Goal: Task Accomplishment & Management: Complete application form

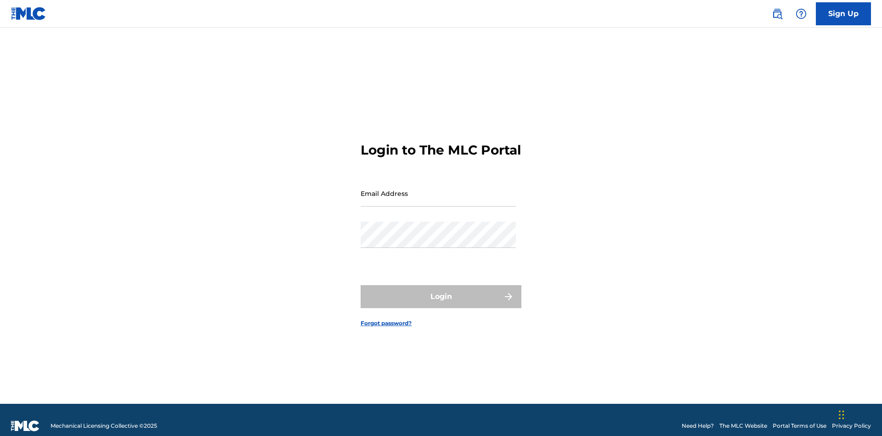
scroll to position [12, 0]
click at [438, 189] on input "Email Address" at bounding box center [438, 193] width 155 height 26
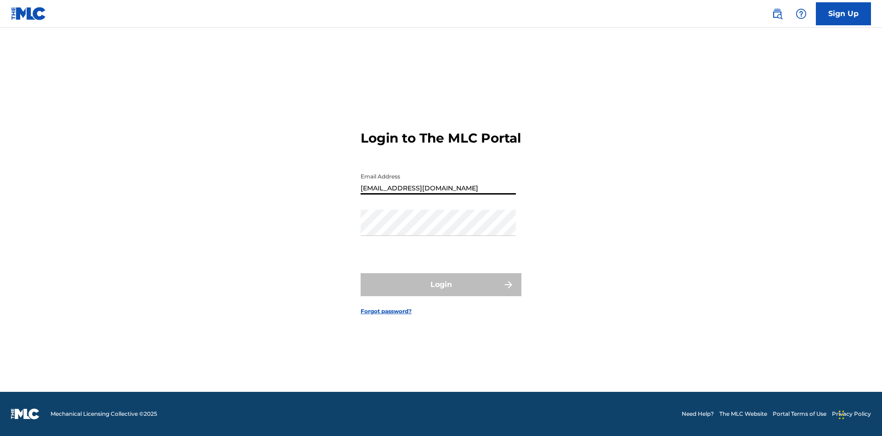
type input "[EMAIL_ADDRESS][DOMAIN_NAME]"
click at [441, 292] on button "Login" at bounding box center [441, 284] width 161 height 23
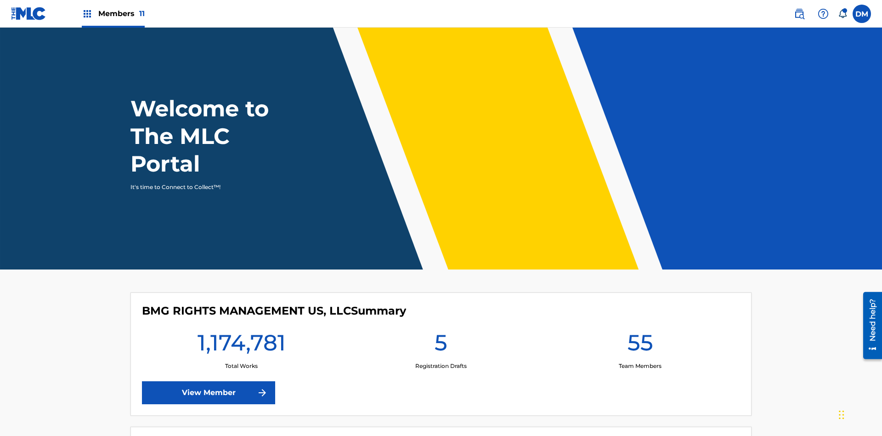
click at [113, 13] on span "Members 11" at bounding box center [121, 13] width 46 height 11
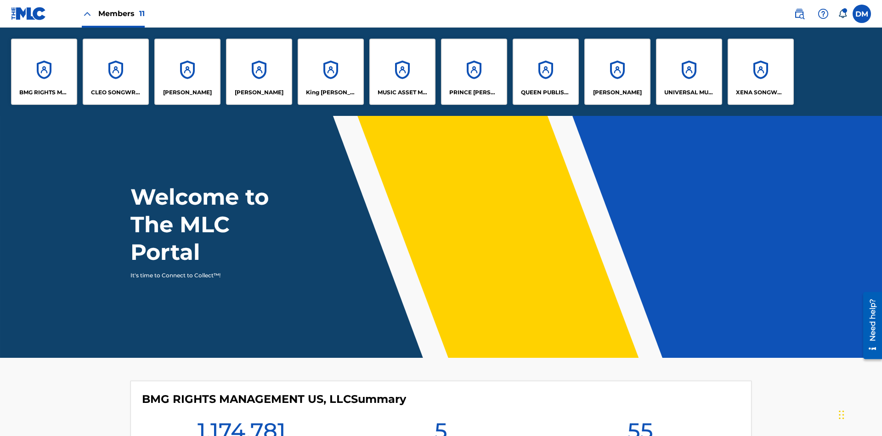
click at [689, 92] on p "UNIVERSAL MUSIC PUB GROUP" at bounding box center [689, 92] width 50 height 8
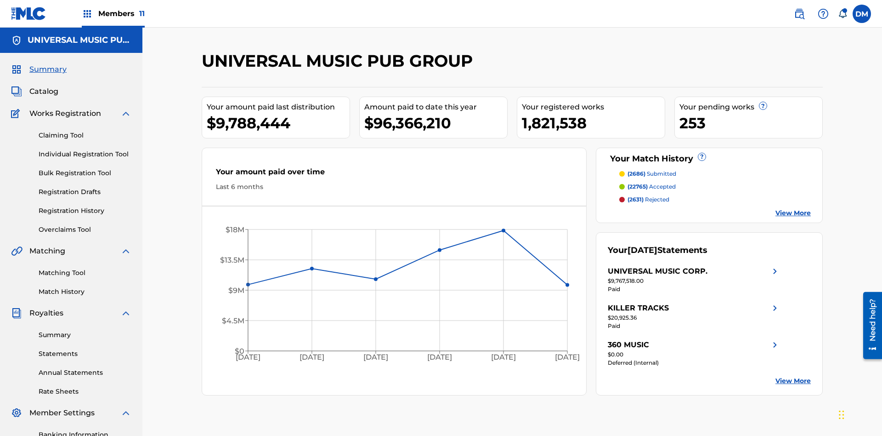
click at [85, 149] on link "Individual Registration Tool" at bounding box center [85, 154] width 93 height 10
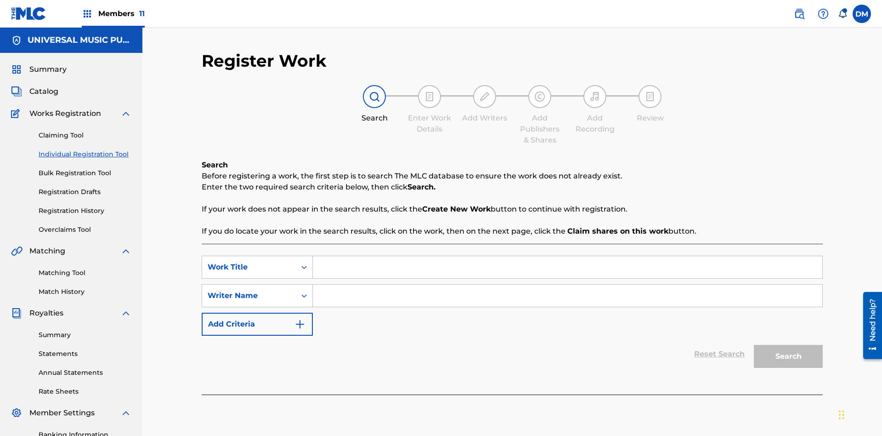
click at [568, 256] on input "Search Form" at bounding box center [568, 267] width 510 height 22
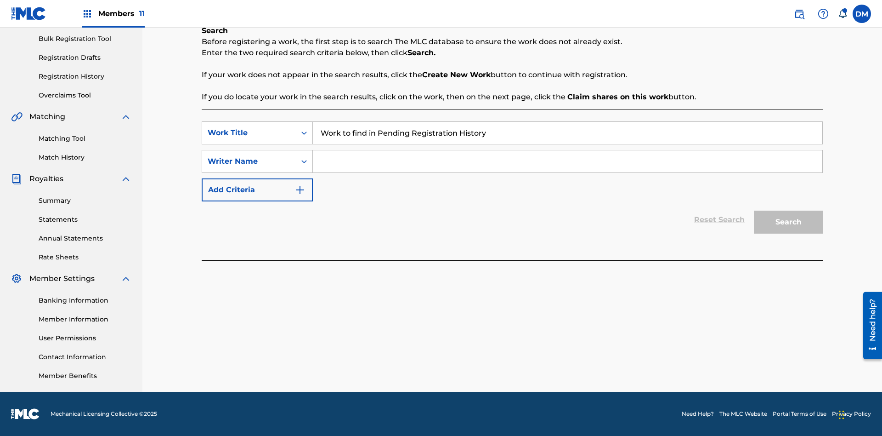
type input "Work to find in Pending Registration History"
click at [568, 161] on input "Search Form" at bounding box center [568, 161] width 510 height 22
type input "Test Name"
click at [789, 222] on button "Search" at bounding box center [788, 221] width 69 height 23
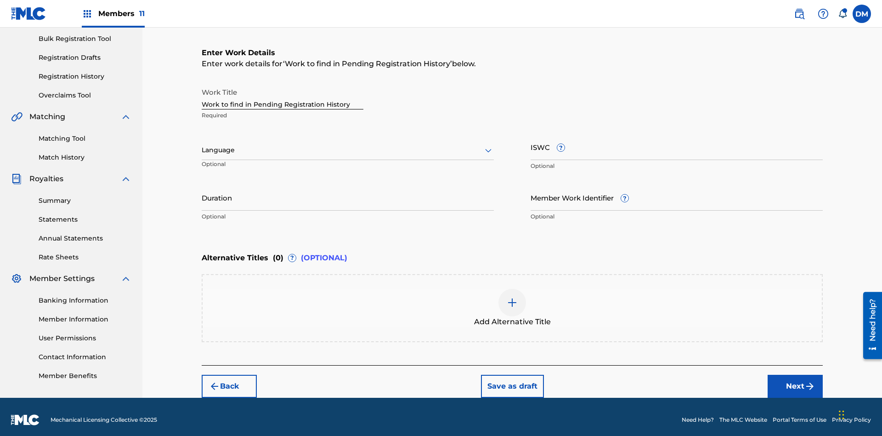
click at [348, 191] on input "Duration" at bounding box center [348, 197] width 292 height 26
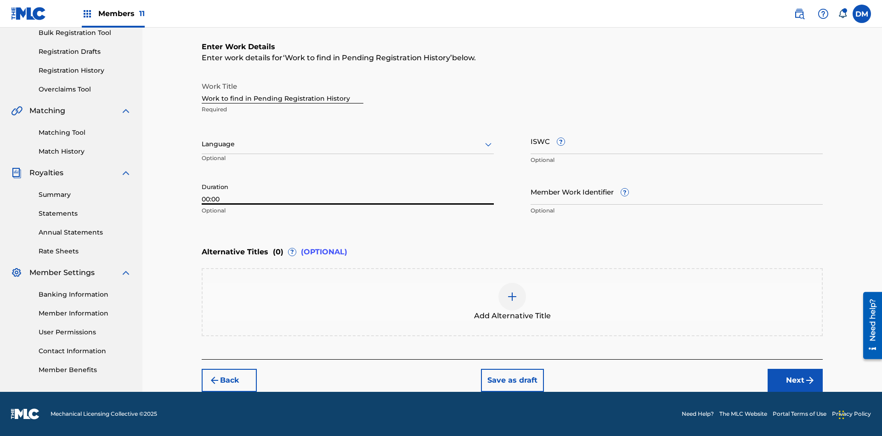
type input "00:00"
click at [488, 144] on icon at bounding box center [488, 144] width 11 height 11
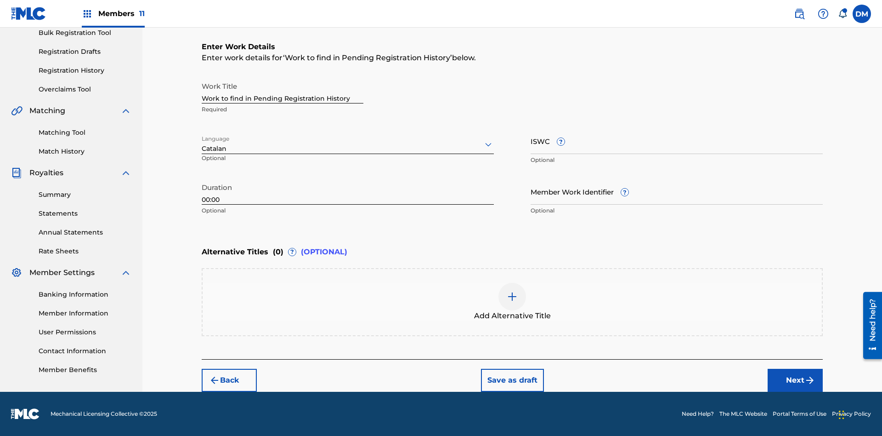
scroll to position [0, 0]
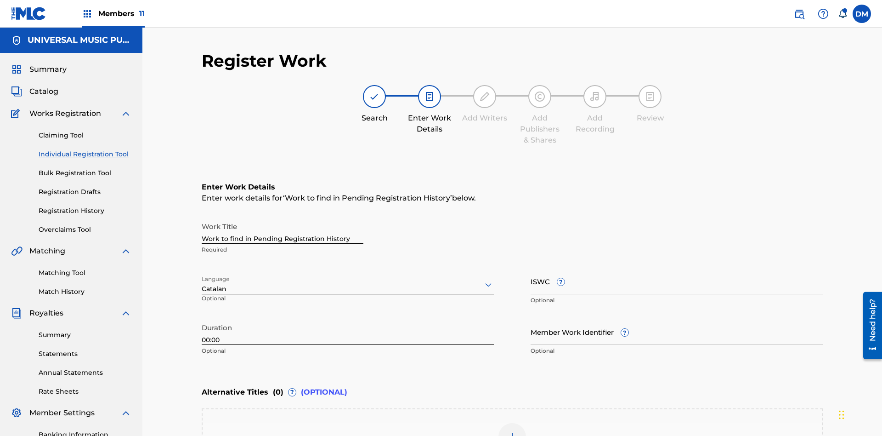
click at [677, 318] on input "Member Work Identifier ?" at bounding box center [677, 331] width 292 height 26
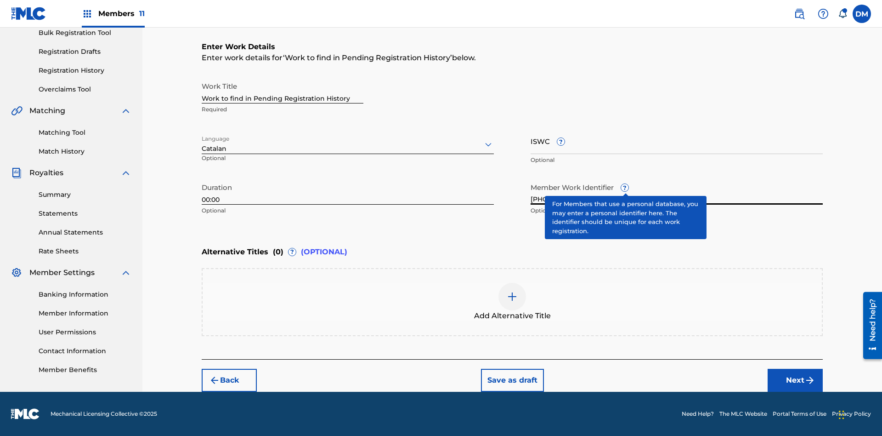
type input "[PHONE_NUMBER]"
click at [677, 141] on input "ISWC ?" at bounding box center [677, 141] width 292 height 26
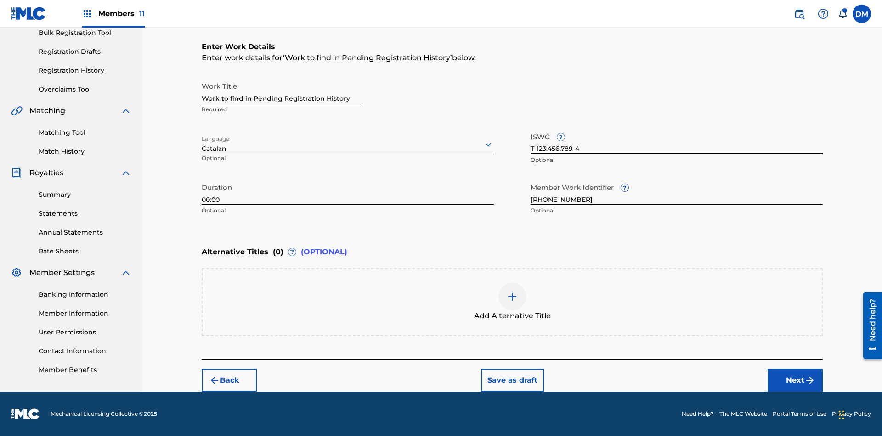
type input "T-123.456.789-4"
click at [512, 301] on img at bounding box center [512, 296] width 11 height 11
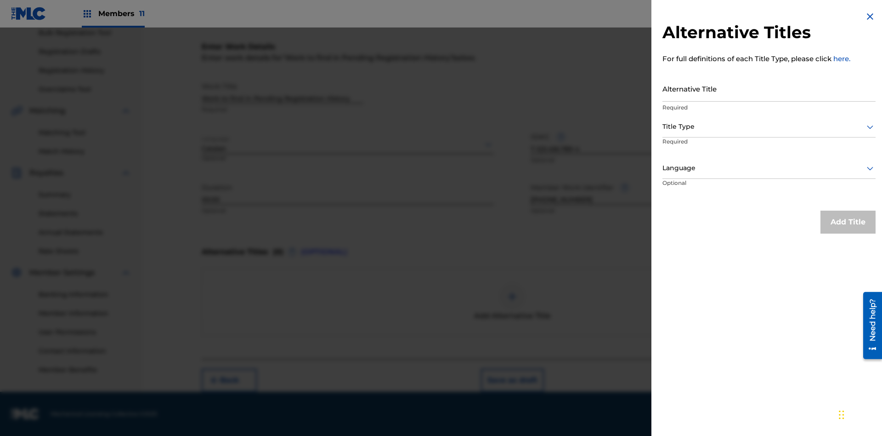
click at [769, 88] on input "Alternative Title" at bounding box center [769, 88] width 213 height 26
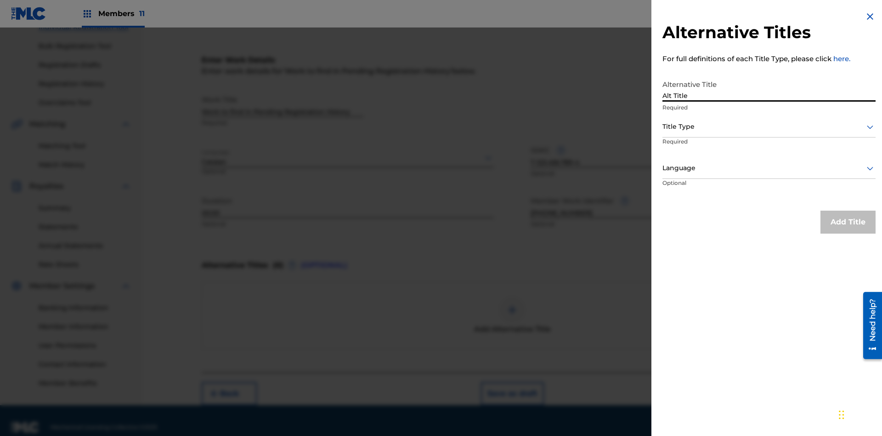
type input "Alt Title"
click at [769, 126] on div at bounding box center [769, 126] width 213 height 11
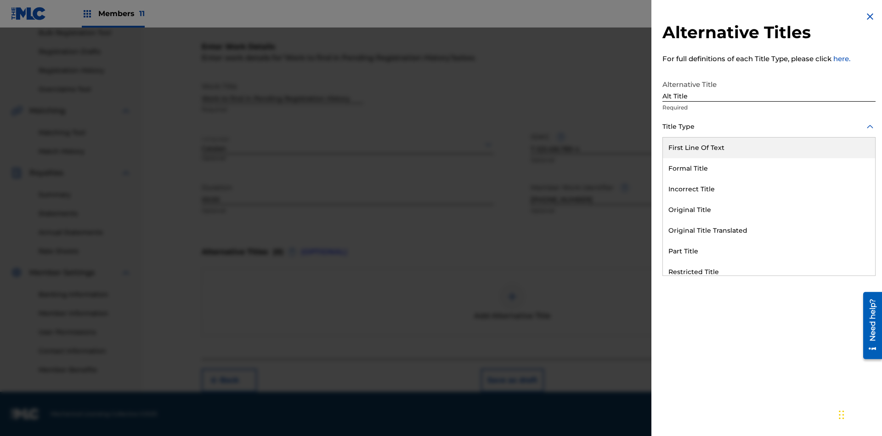
click at [769, 210] on div "Original Title" at bounding box center [769, 209] width 212 height 21
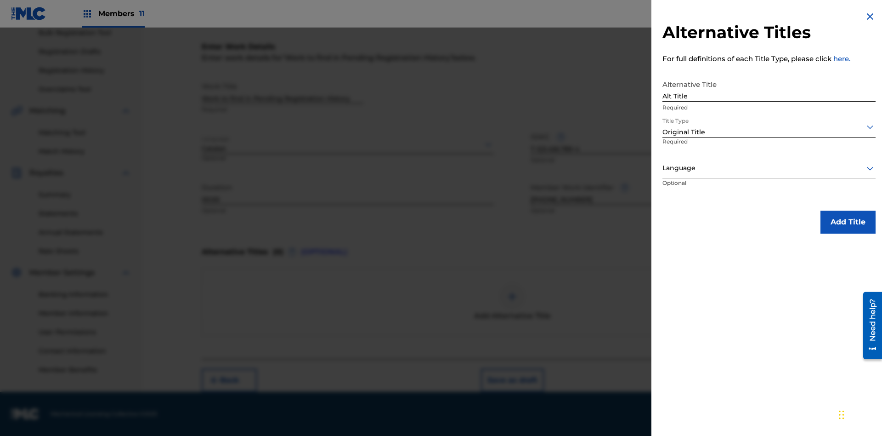
click at [769, 168] on div at bounding box center [769, 167] width 213 height 11
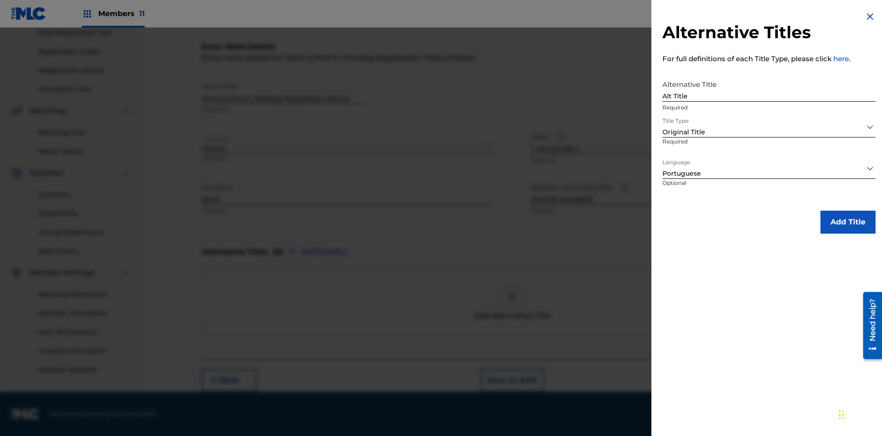
click at [848, 221] on button "Add Title" at bounding box center [848, 221] width 55 height 23
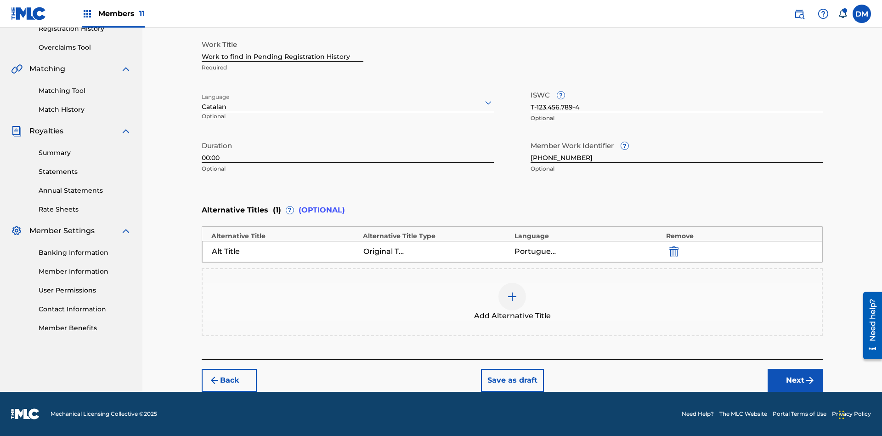
click at [795, 380] on button "Next" at bounding box center [795, 380] width 55 height 23
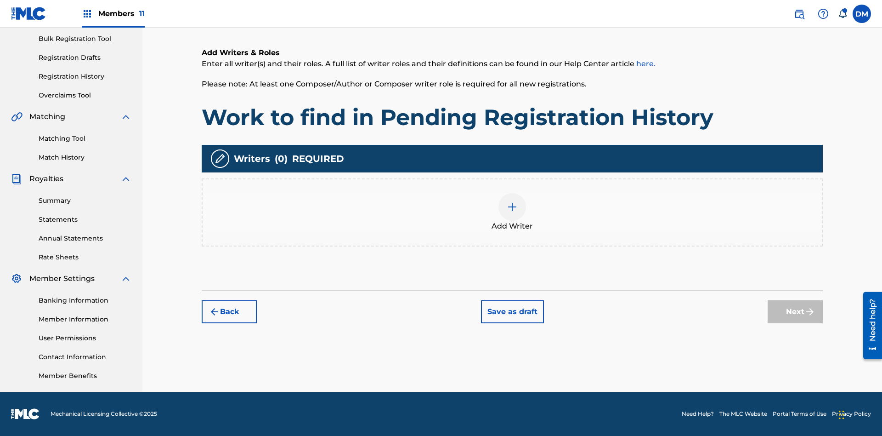
click at [512, 212] on img at bounding box center [512, 206] width 11 height 11
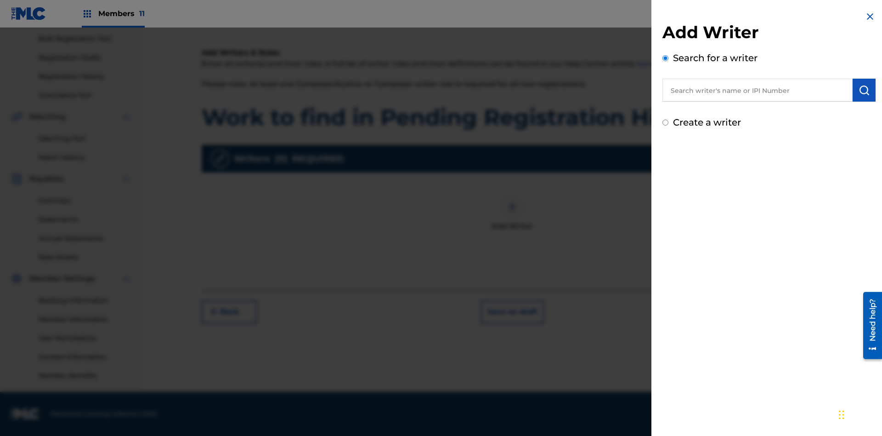
click at [758, 90] on input "text" at bounding box center [758, 90] width 190 height 23
type input "Test2025.08.21.04.59.17"
click at [864, 90] on img "submit" at bounding box center [864, 90] width 11 height 11
click at [666, 162] on input "Create a writer" at bounding box center [666, 162] width 6 height 6
radio input "false"
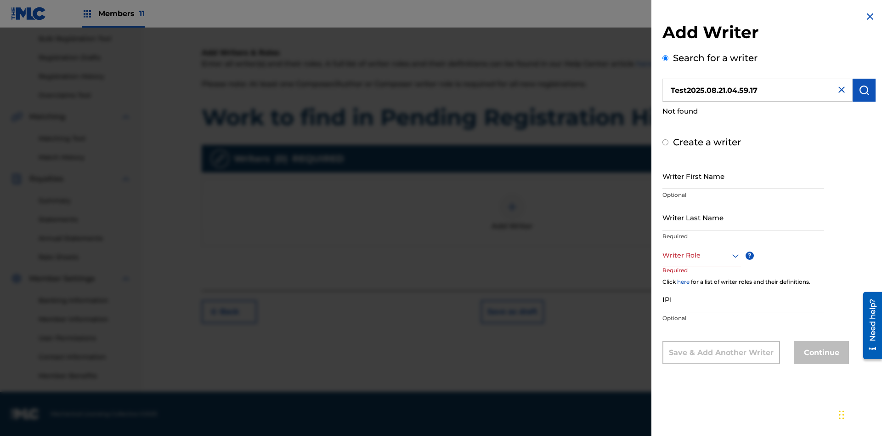
radio input "false"
radio input "true"
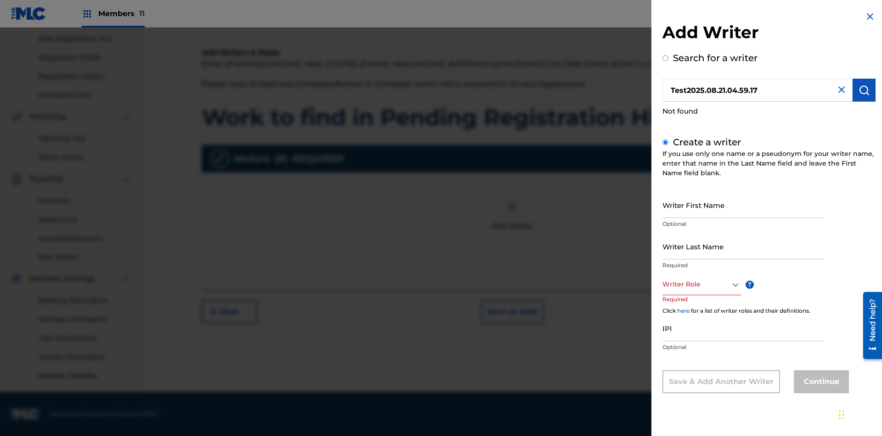
click at [744, 204] on input "Writer First Name" at bounding box center [744, 205] width 162 height 26
type input "Test2025.08.21.04.59.18"
click at [744, 246] on input "Writer Last Name" at bounding box center [744, 246] width 162 height 26
type input "Test2025.08.21.04.59.19"
click at [701, 284] on div at bounding box center [702, 283] width 79 height 11
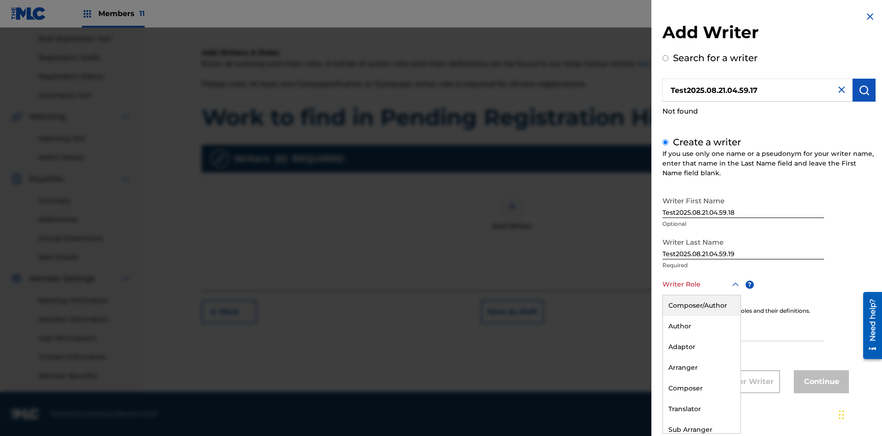
click at [701, 388] on div "Composer" at bounding box center [702, 388] width 78 height 21
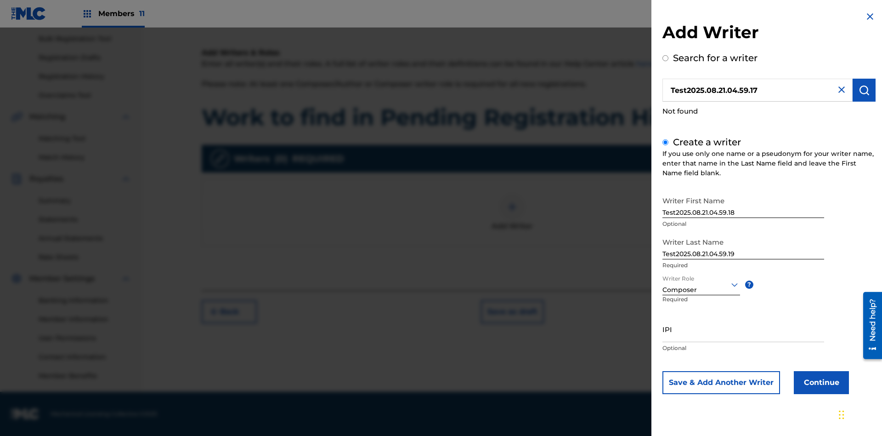
click at [744, 329] on input "IPI" at bounding box center [744, 329] width 162 height 26
type input "00000000000"
click at [820, 382] on button "Continue" at bounding box center [821, 382] width 55 height 23
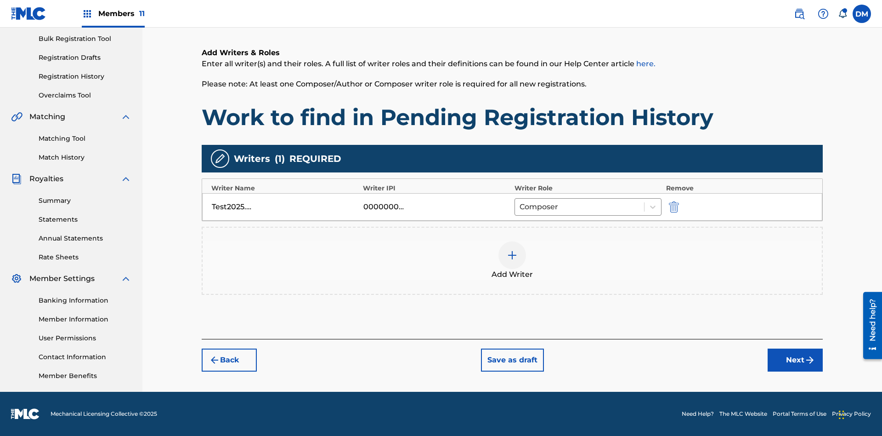
click at [795, 360] on button "Next" at bounding box center [795, 359] width 55 height 23
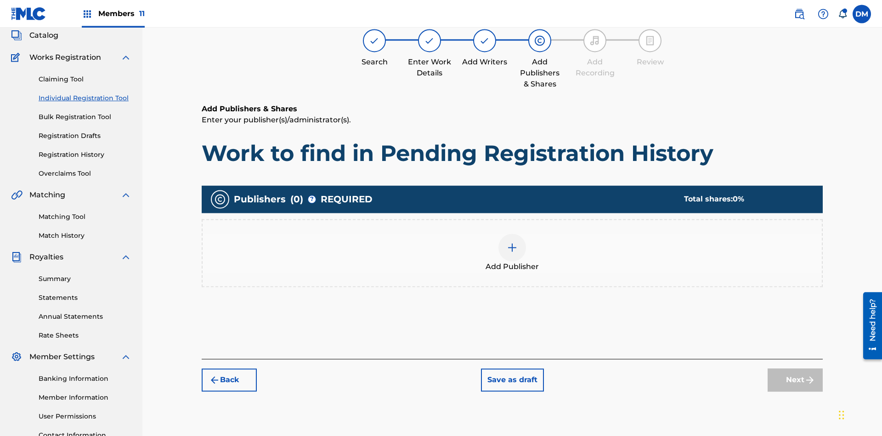
click at [512, 242] on img at bounding box center [512, 247] width 11 height 11
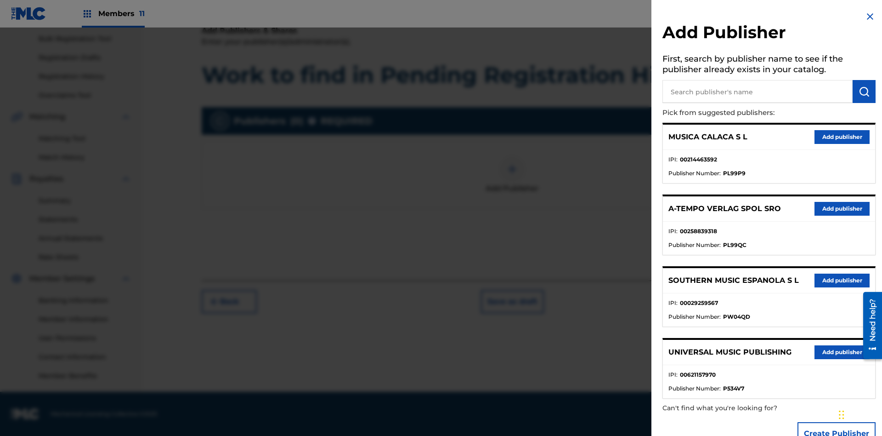
click at [758, 91] on input "text" at bounding box center [758, 91] width 190 height 23
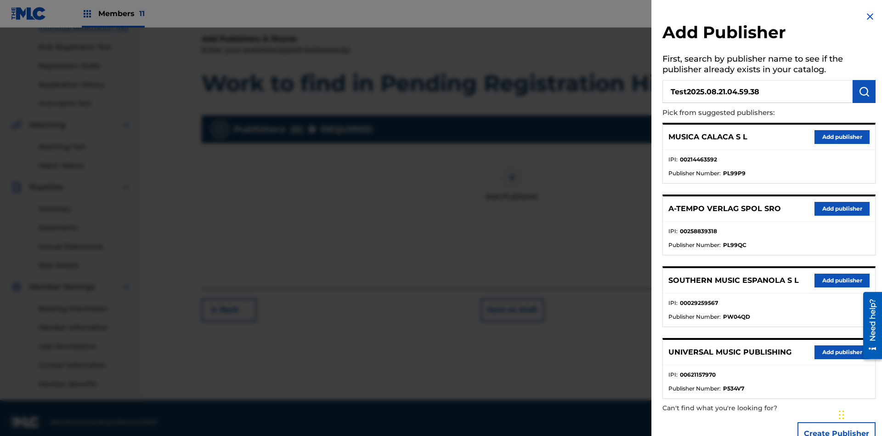
type input "Test2025.08.21.04.59.38"
click at [864, 91] on img "submit" at bounding box center [864, 91] width 11 height 11
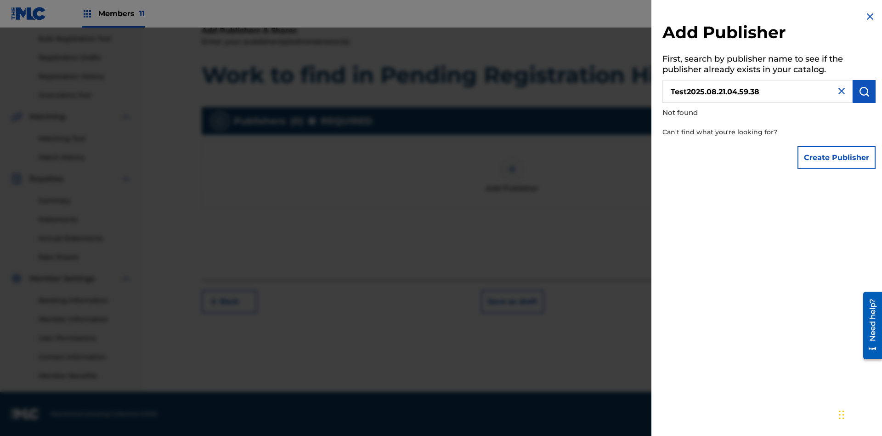
click at [837, 157] on button "Create Publisher" at bounding box center [837, 157] width 78 height 23
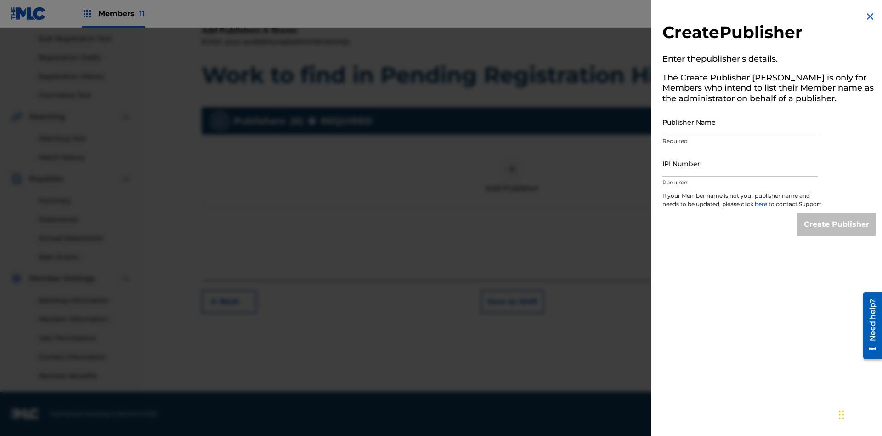
click at [740, 122] on input "Publisher Name" at bounding box center [740, 122] width 155 height 26
type input "Test2025.08.21.04.59.41"
click at [740, 163] on input "IPI Number" at bounding box center [740, 163] width 155 height 26
type input "00000000000"
click at [837, 233] on input "Create Publisher" at bounding box center [837, 224] width 78 height 23
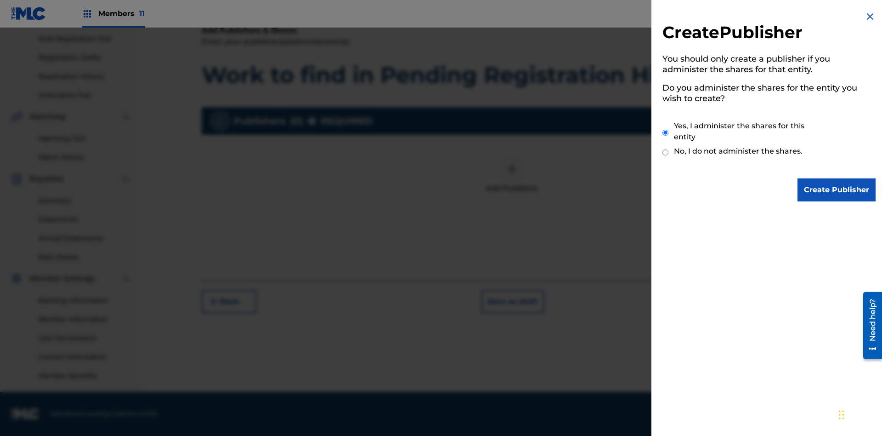
click at [666, 132] on input "Yes, I administer the shares for this entity" at bounding box center [666, 133] width 6 height 20
click at [837, 190] on input "Create Publisher" at bounding box center [837, 189] width 78 height 23
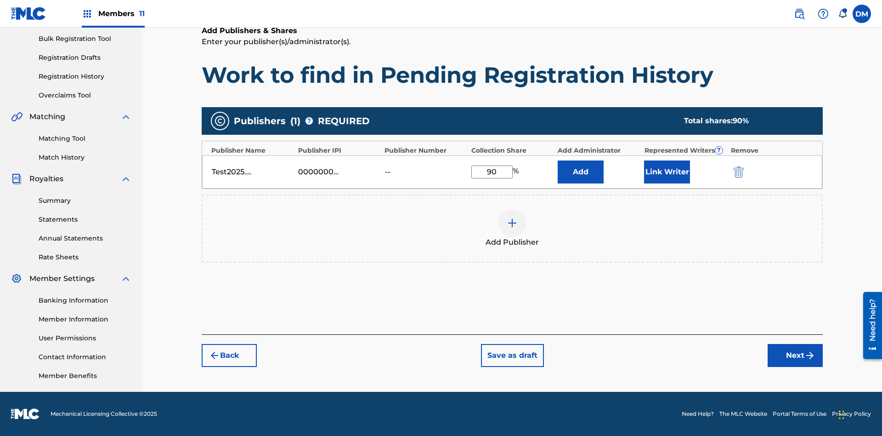
type input "90"
click at [667, 171] on button "Link Writer" at bounding box center [667, 171] width 46 height 23
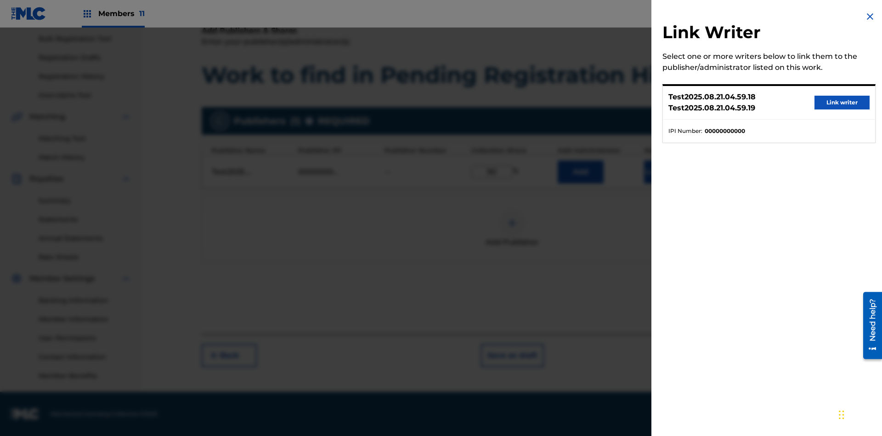
click at [842, 102] on button "Link writer" at bounding box center [842, 103] width 55 height 14
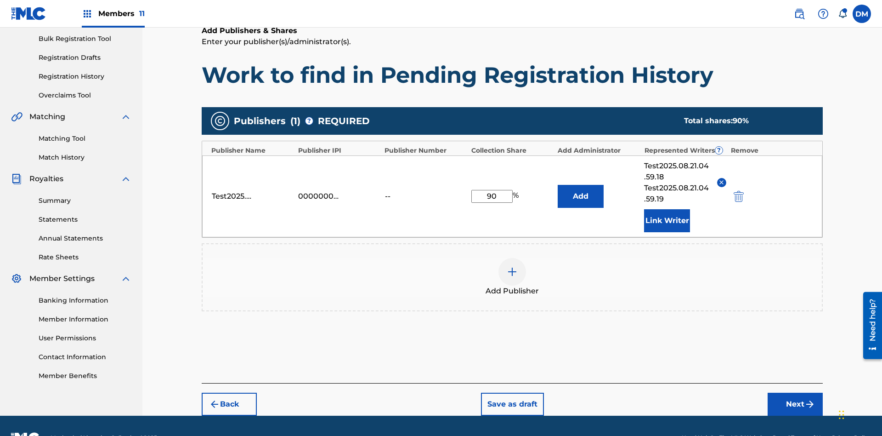
click at [667, 209] on button "Link Writer" at bounding box center [667, 220] width 46 height 23
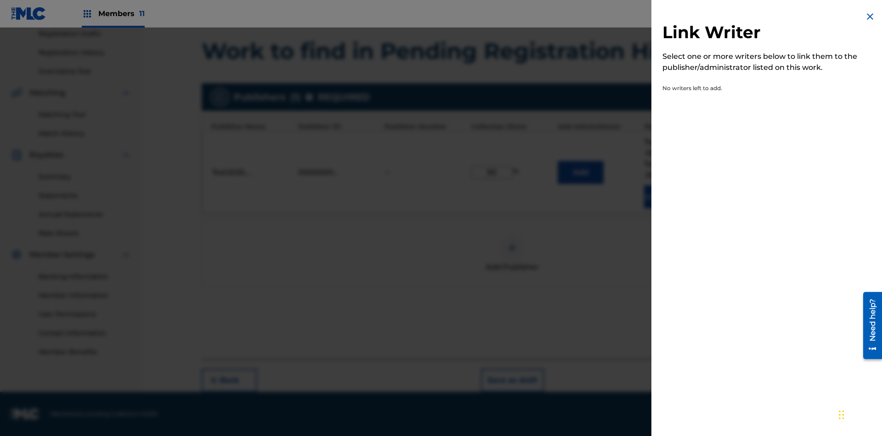
click at [870, 17] on img at bounding box center [870, 16] width 11 height 11
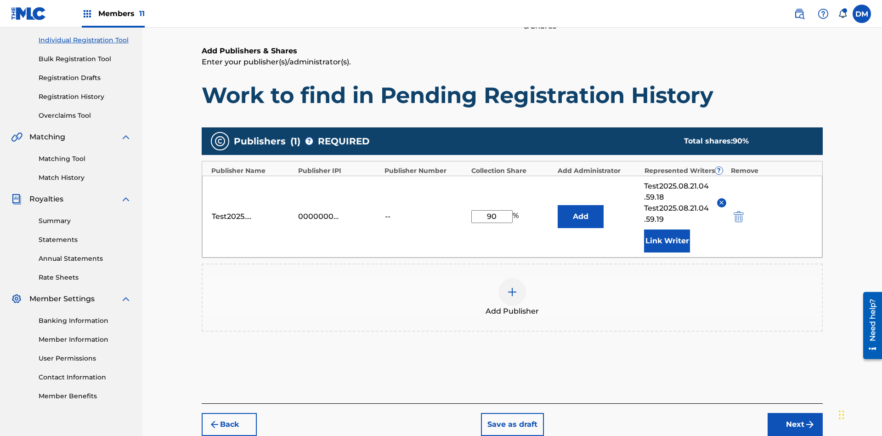
scroll to position [158, 0]
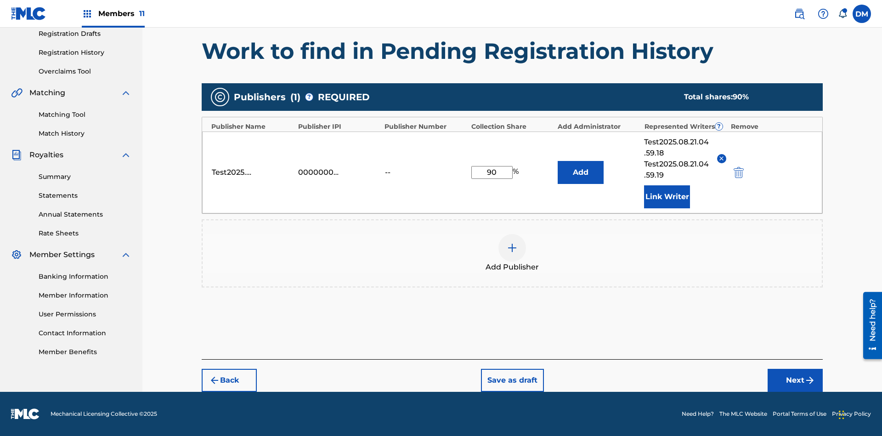
click at [581, 172] on button "Add" at bounding box center [581, 172] width 46 height 23
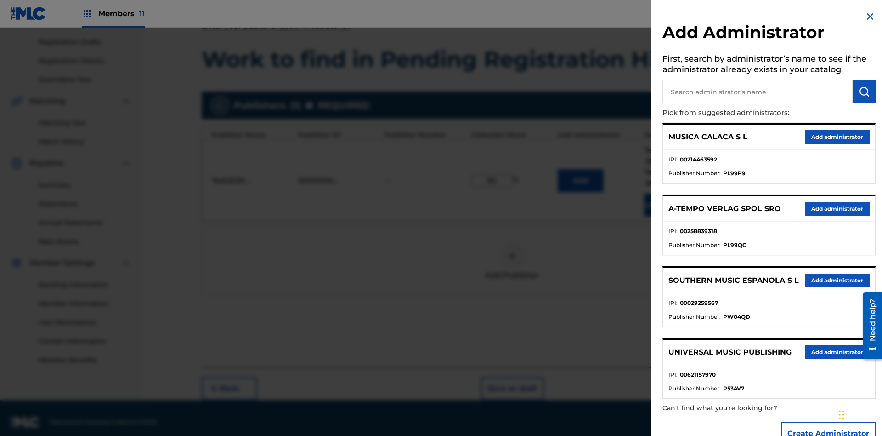
click at [758, 91] on input "text" at bounding box center [758, 91] width 190 height 23
type input "Test2025.08.21.05.00.01"
click at [864, 91] on img "submit" at bounding box center [864, 91] width 11 height 11
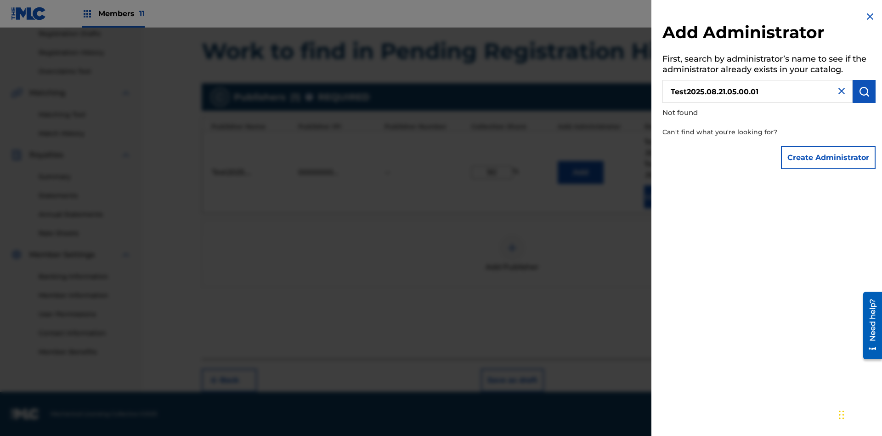
click at [829, 157] on button "Create Administrator" at bounding box center [828, 157] width 95 height 23
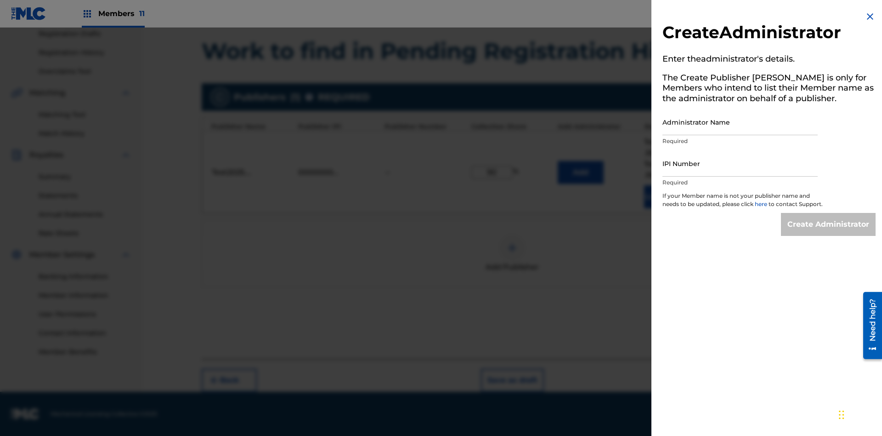
click at [740, 122] on input "Administrator Name" at bounding box center [740, 122] width 155 height 26
type input "Test2025.08.21.05.00.06"
click at [740, 163] on input "IPI Number" at bounding box center [740, 163] width 155 height 26
type input "00000000000"
click at [829, 233] on input "Create Administrator" at bounding box center [828, 224] width 95 height 23
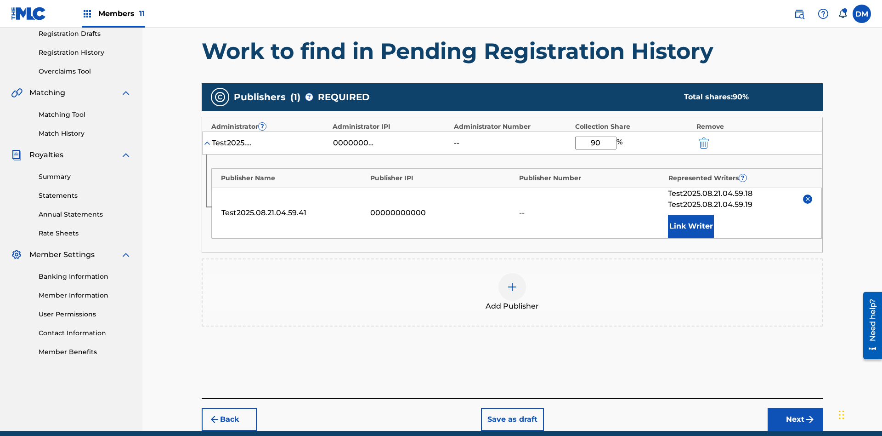
scroll to position [197, 0]
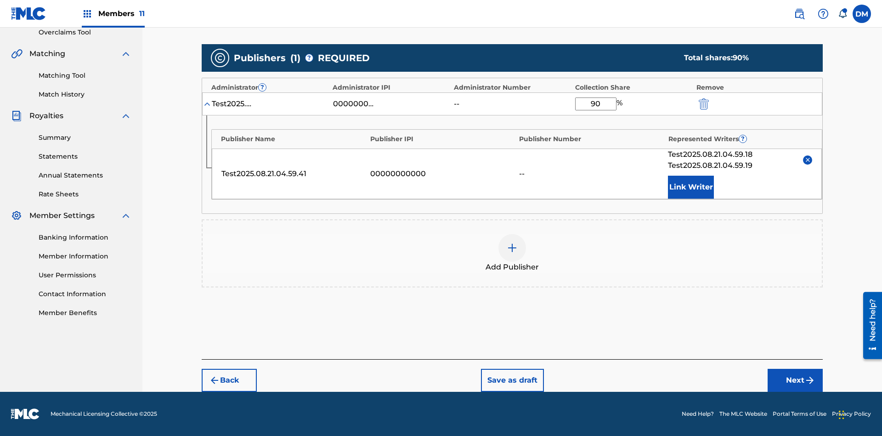
click at [795, 380] on button "Next" at bounding box center [795, 380] width 55 height 23
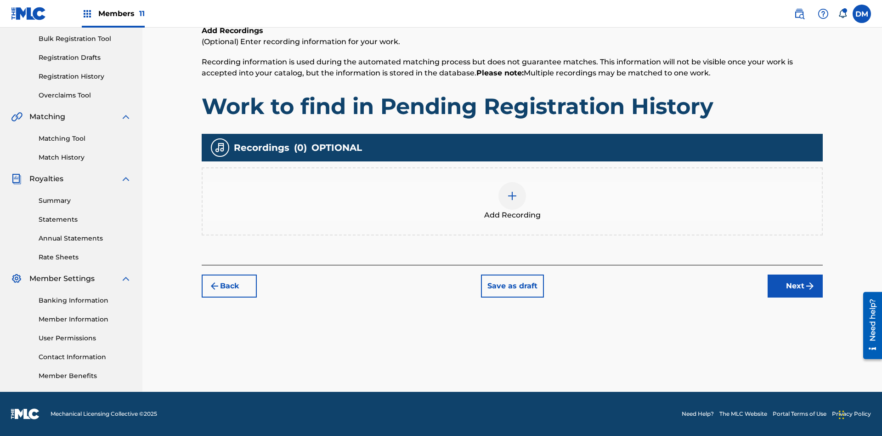
click at [512, 201] on img at bounding box center [512, 195] width 11 height 11
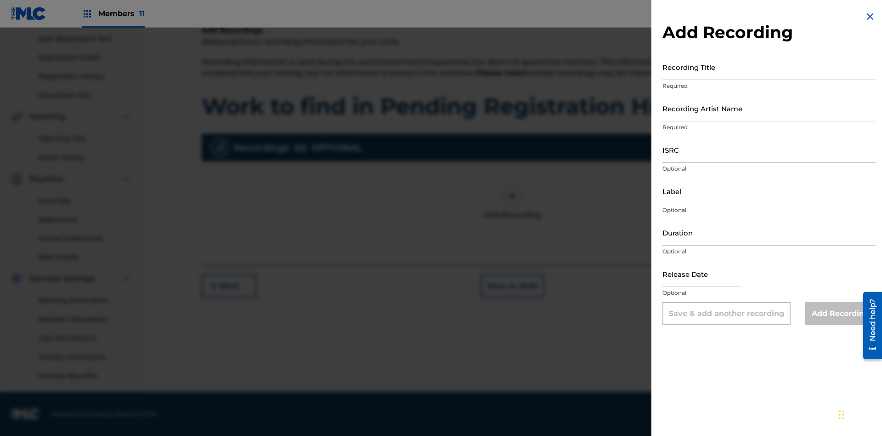
click at [769, 67] on input "Recording Title" at bounding box center [769, 67] width 213 height 26
type input "Best Song Ever"
click at [769, 108] on input "Recording Artist Name" at bounding box center [769, 108] width 213 height 26
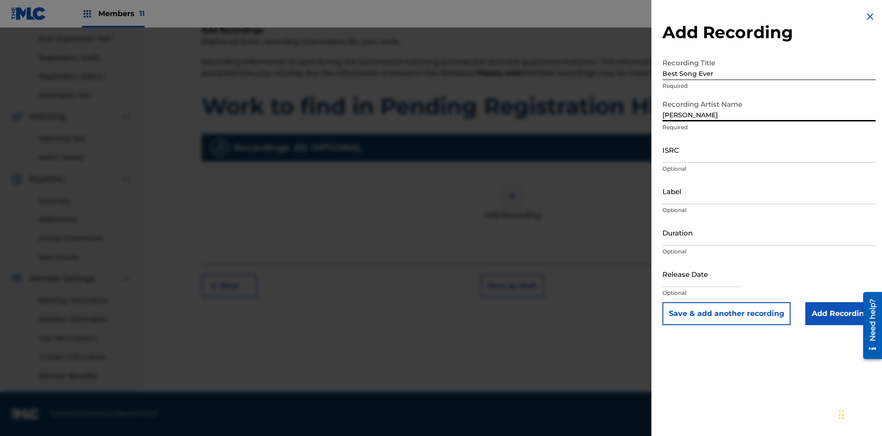
type input "[PERSON_NAME]"
click at [769, 149] on input "ISRC" at bounding box center [769, 149] width 213 height 26
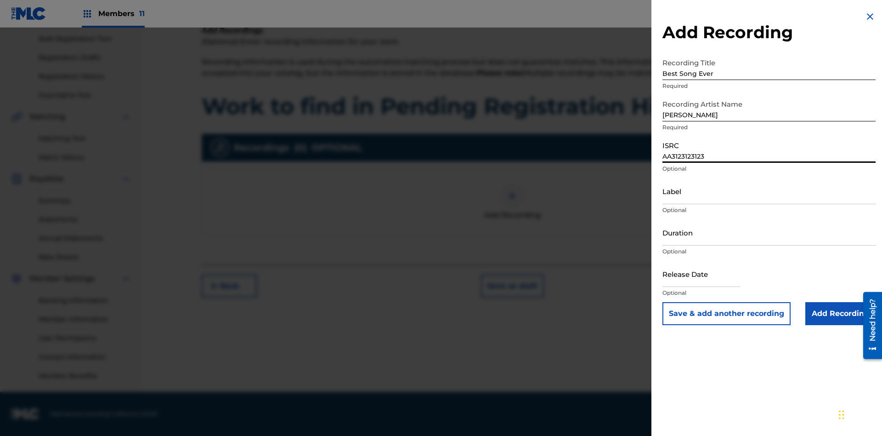
type input "AA3123123123"
click at [769, 191] on input "Label" at bounding box center [769, 191] width 213 height 26
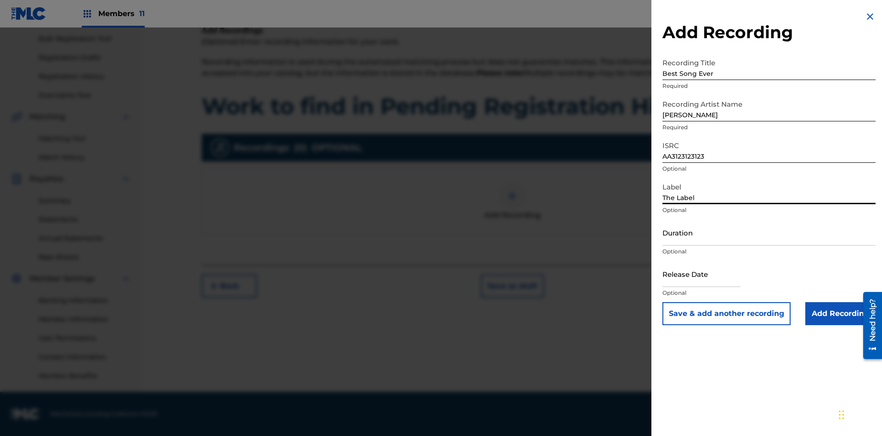
type input "The Label"
click at [769, 232] on input "Duration" at bounding box center [769, 232] width 213 height 26
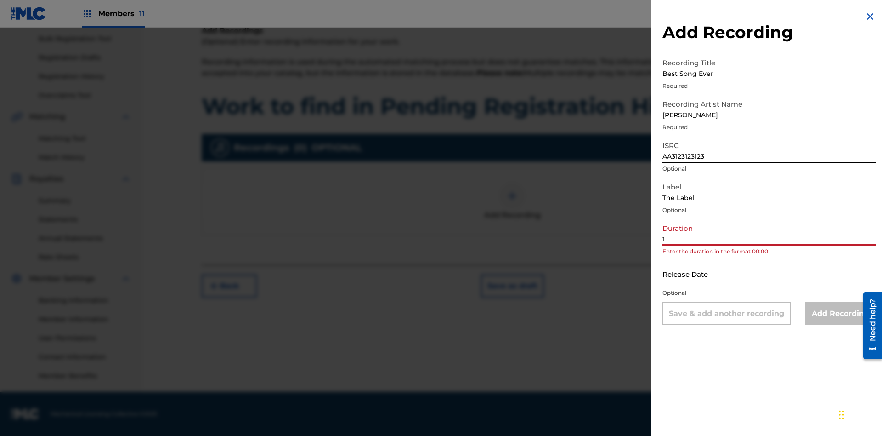
click at [769, 232] on input "1" at bounding box center [769, 232] width 213 height 26
type input "12:25"
click at [709, 274] on input "text" at bounding box center [702, 274] width 78 height 26
select select "7"
select select "2025"
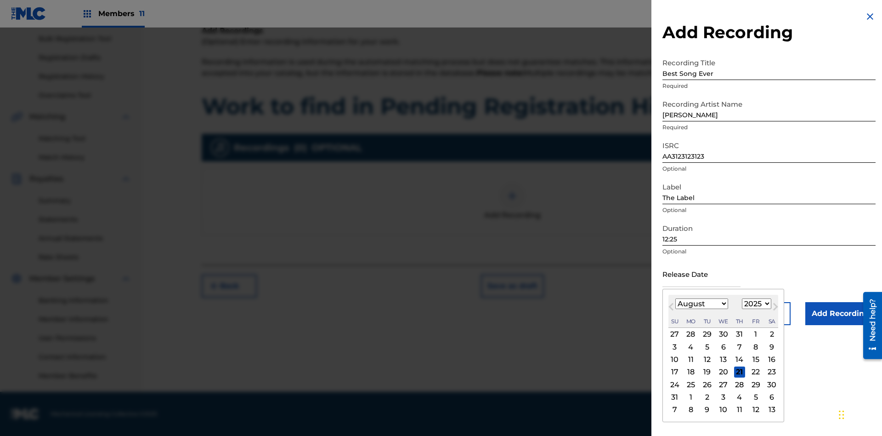
click at [701, 304] on select "January February March April May June July August September October November De…" at bounding box center [702, 303] width 53 height 11
select select "3"
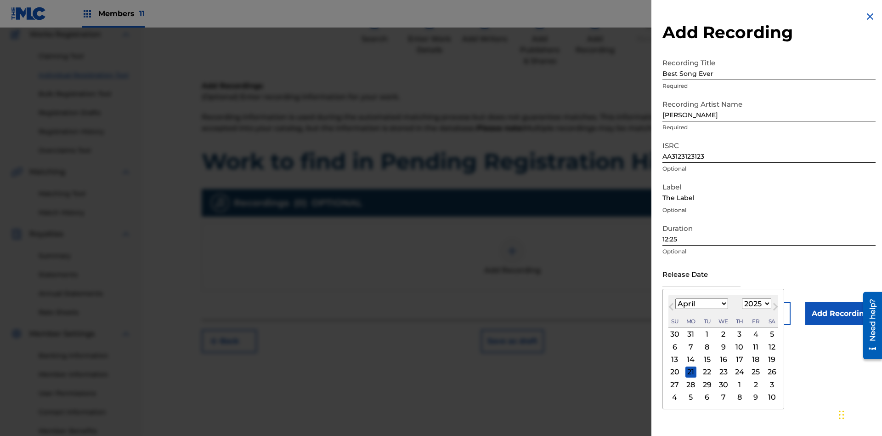
click at [755, 304] on select "1900 1901 1902 1903 1904 1905 1906 1907 1908 1909 1910 1911 1912 1913 1914 1915…" at bounding box center [756, 303] width 29 height 11
select select "2021"
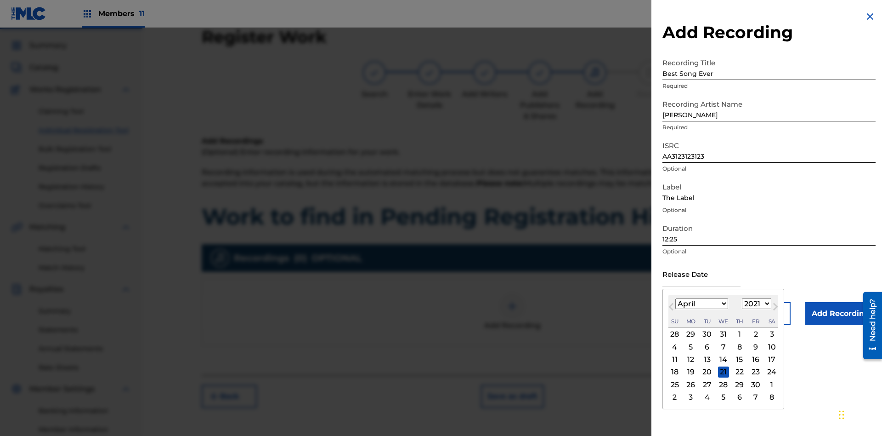
click at [755, 304] on select "1900 1901 1902 1903 1904 1905 1906 1907 1908 1909 1910 1911 1912 1913 1914 1915…" at bounding box center [756, 303] width 29 height 11
click at [738, 334] on div "1" at bounding box center [739, 334] width 11 height 11
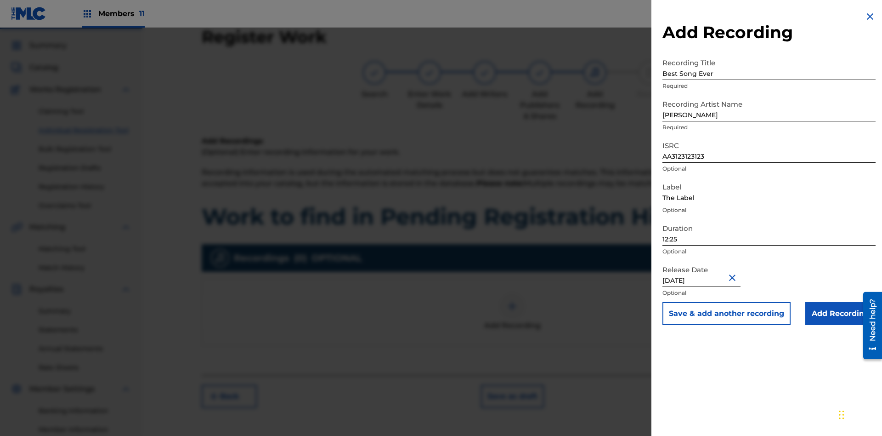
type input "[DATE]"
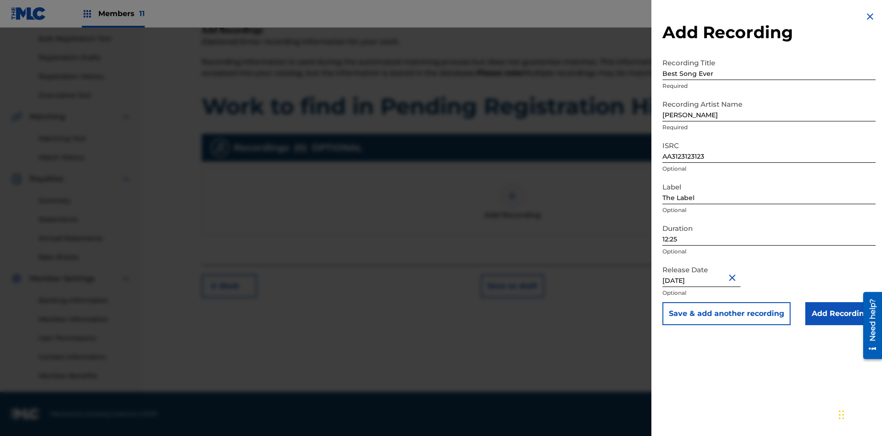
click at [840, 313] on input "Add Recording" at bounding box center [841, 313] width 70 height 23
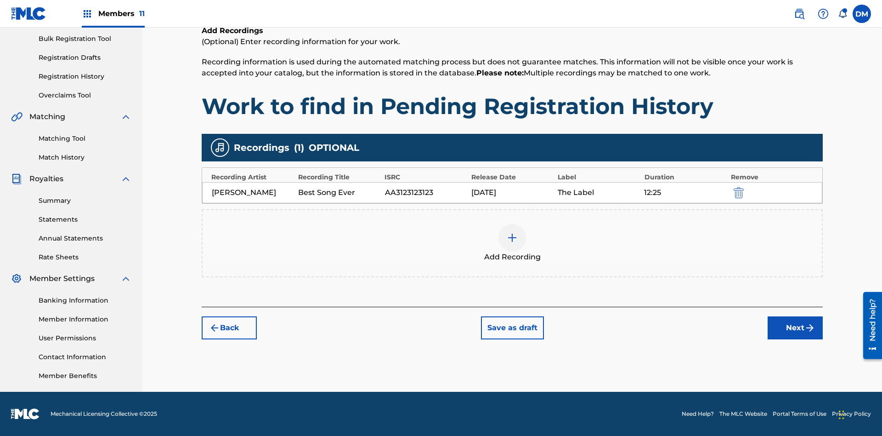
click at [795, 328] on button "Next" at bounding box center [795, 327] width 55 height 23
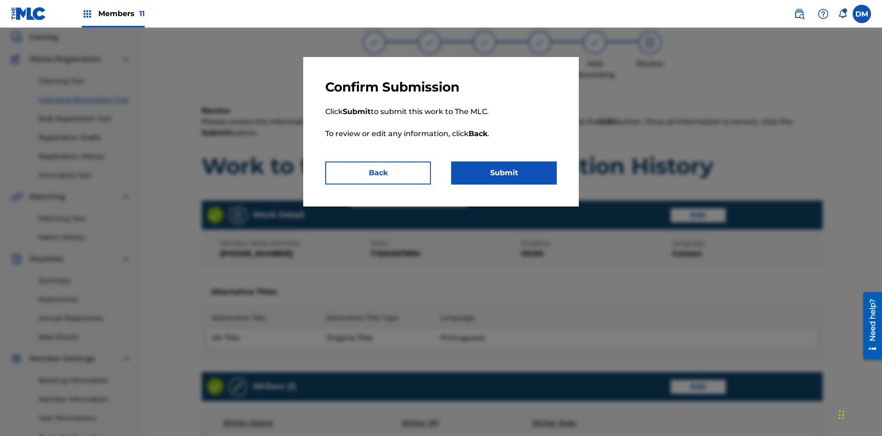
scroll to position [433, 0]
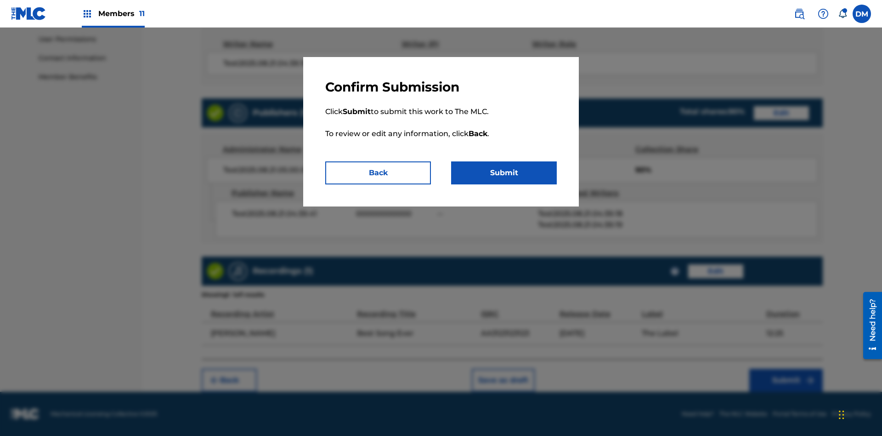
click at [504, 173] on button "Submit" at bounding box center [504, 172] width 106 height 23
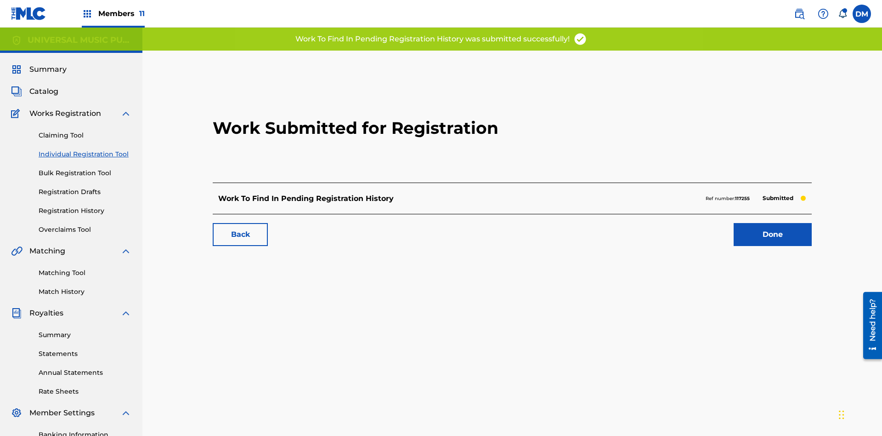
click at [734, 223] on link "Done" at bounding box center [773, 234] width 78 height 23
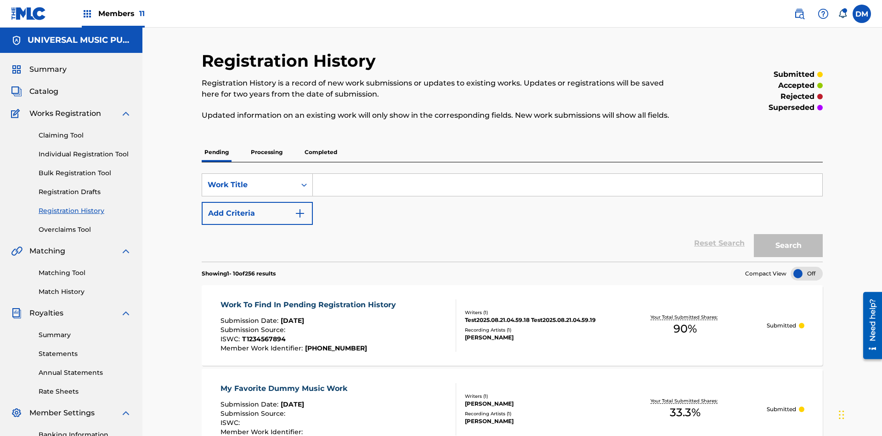
scroll to position [124, 0]
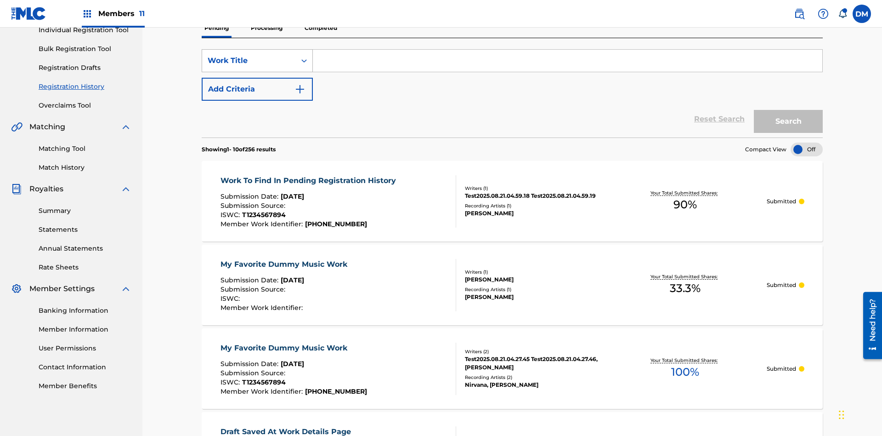
click at [249, 61] on div "Work Title" at bounding box center [249, 60] width 83 height 11
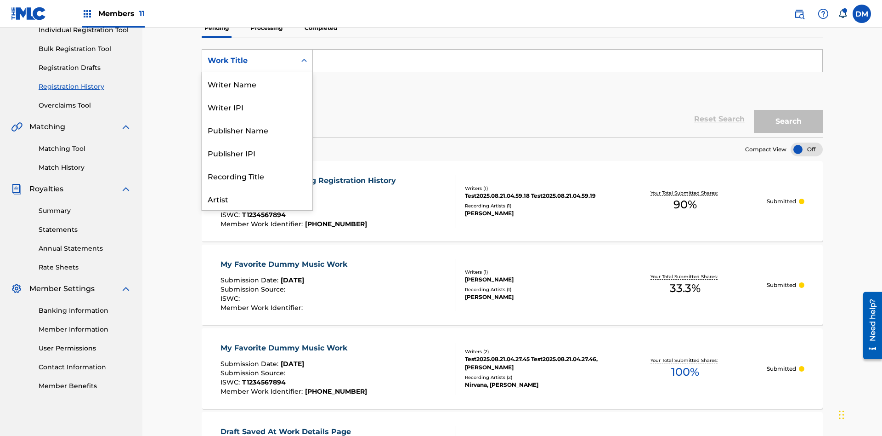
scroll to position [0, 0]
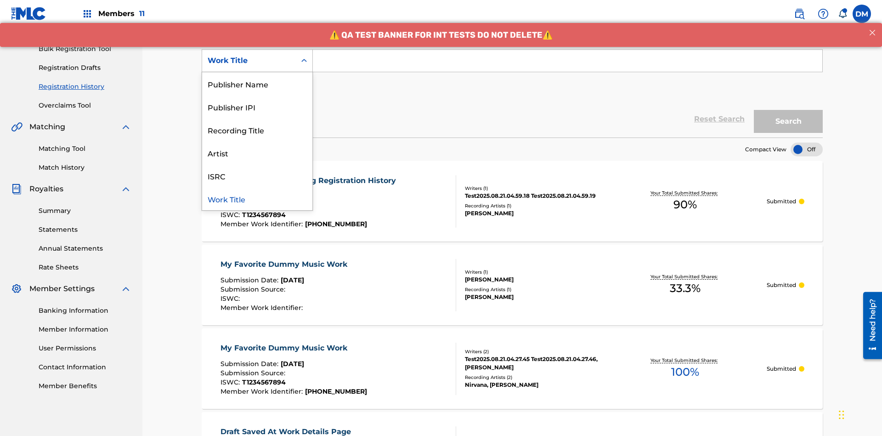
click at [257, 199] on div "Work Title" at bounding box center [257, 198] width 110 height 23
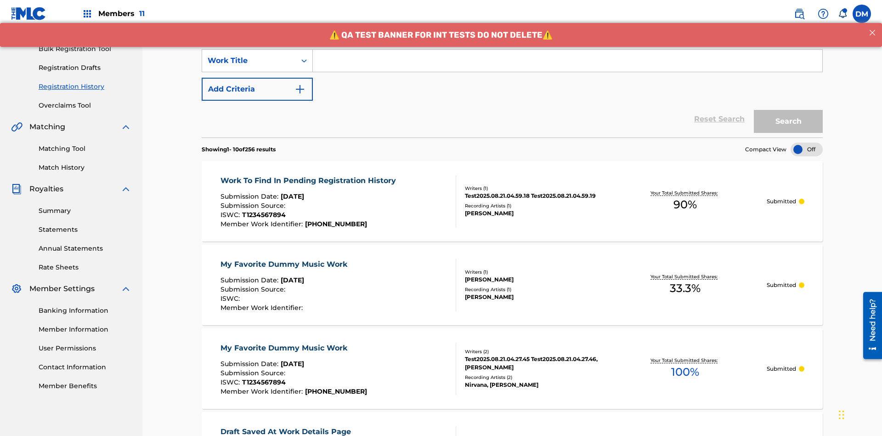
click at [257, 78] on button "Add Criteria" at bounding box center [257, 89] width 111 height 23
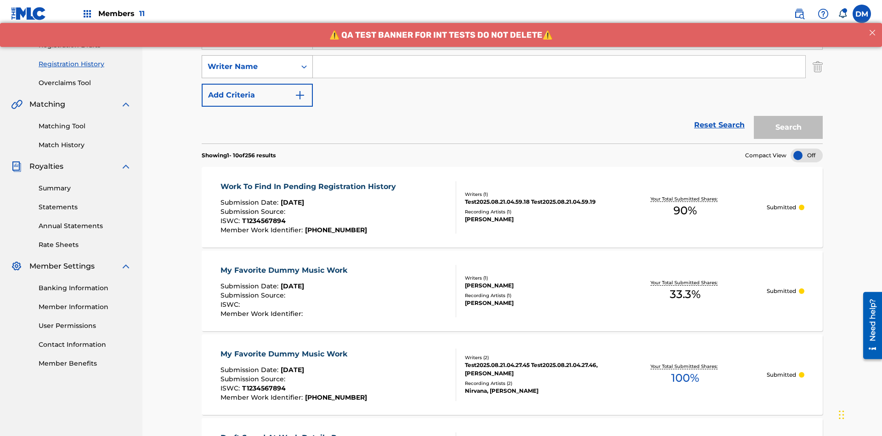
click at [249, 61] on div "Writer Name" at bounding box center [249, 66] width 83 height 11
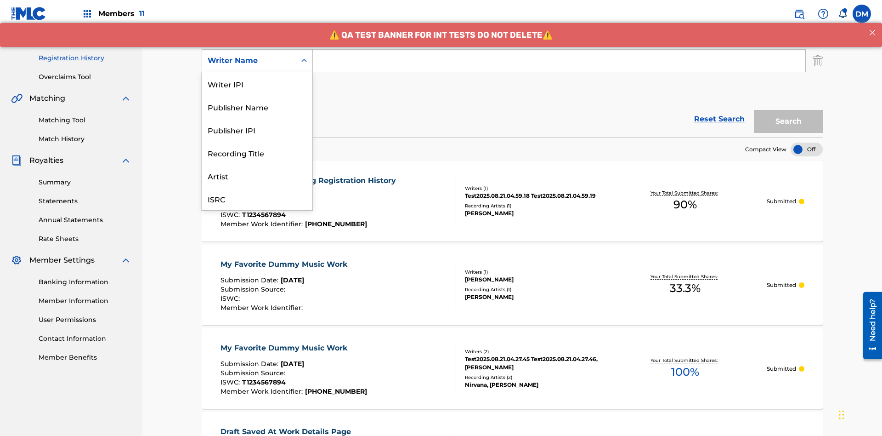
scroll to position [23, 0]
click at [257, 130] on div "Recording Title" at bounding box center [257, 129] width 110 height 23
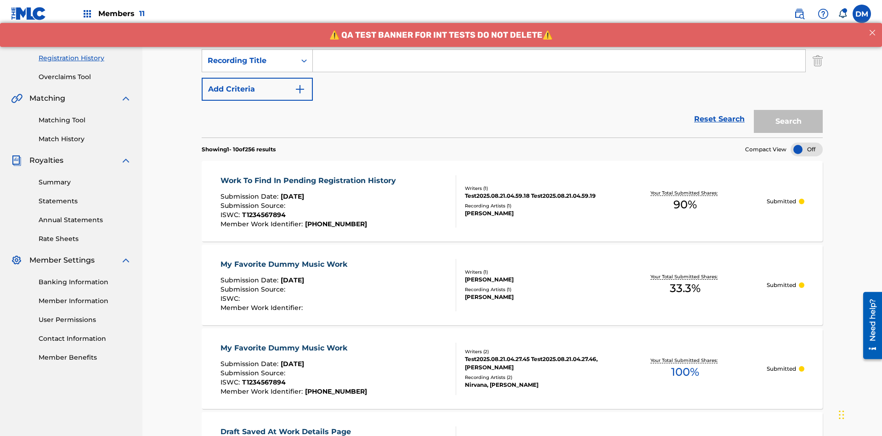
click at [257, 78] on button "Add Criteria" at bounding box center [257, 89] width 111 height 23
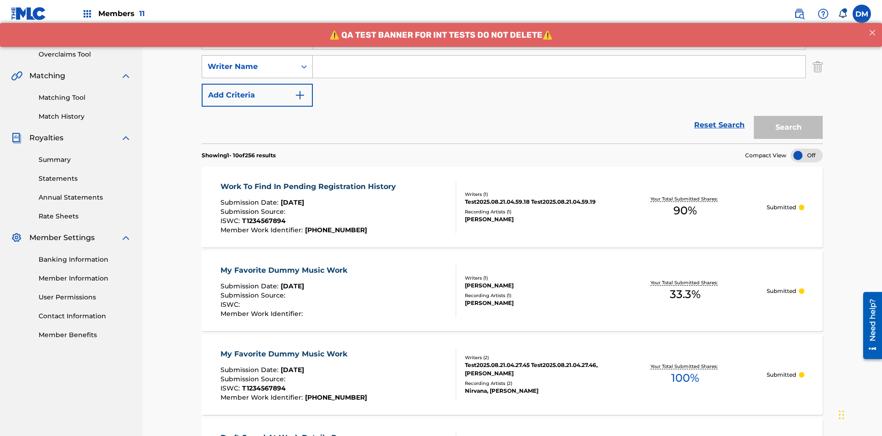
click at [249, 61] on div "Writer Name" at bounding box center [249, 66] width 83 height 11
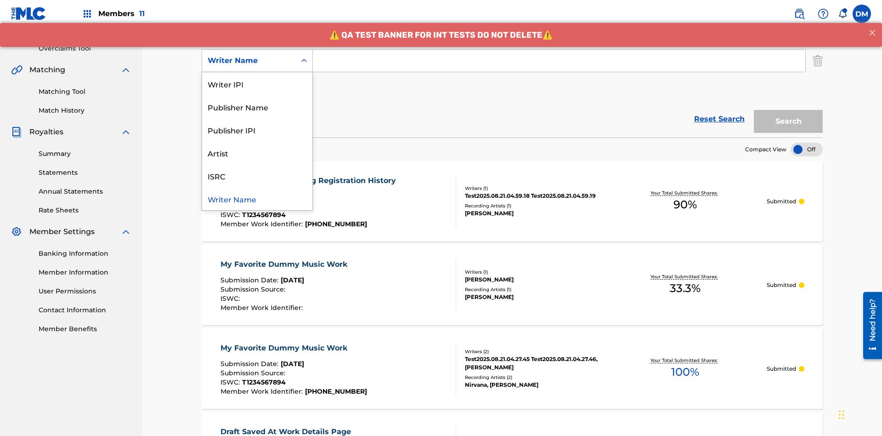
click at [257, 176] on div "ISRC" at bounding box center [257, 175] width 110 height 23
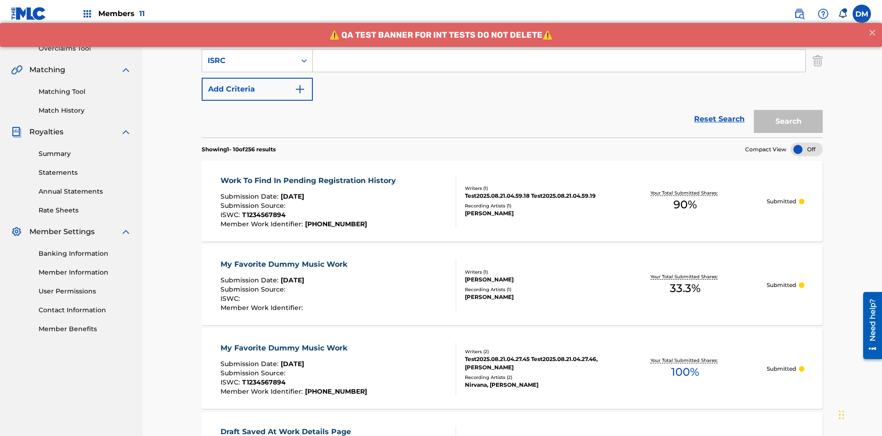
click at [257, 78] on button "Add Criteria" at bounding box center [257, 89] width 111 height 23
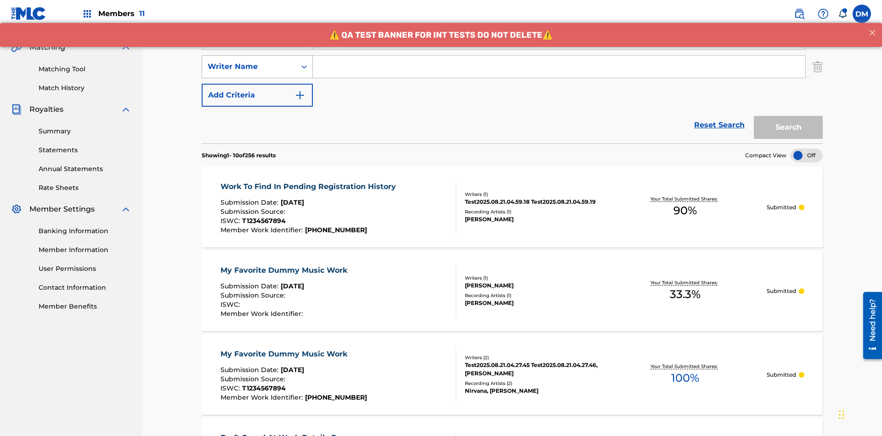
click at [249, 61] on div "Writer Name" at bounding box center [249, 66] width 83 height 11
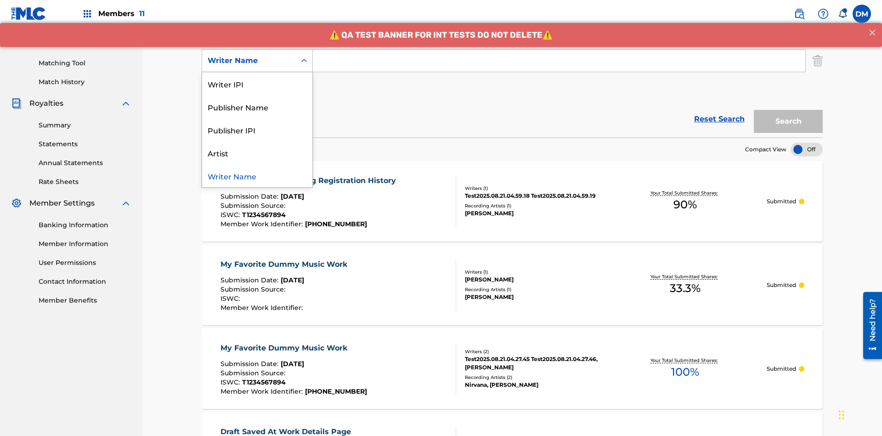
click at [257, 130] on div "Publisher IPI" at bounding box center [257, 129] width 110 height 23
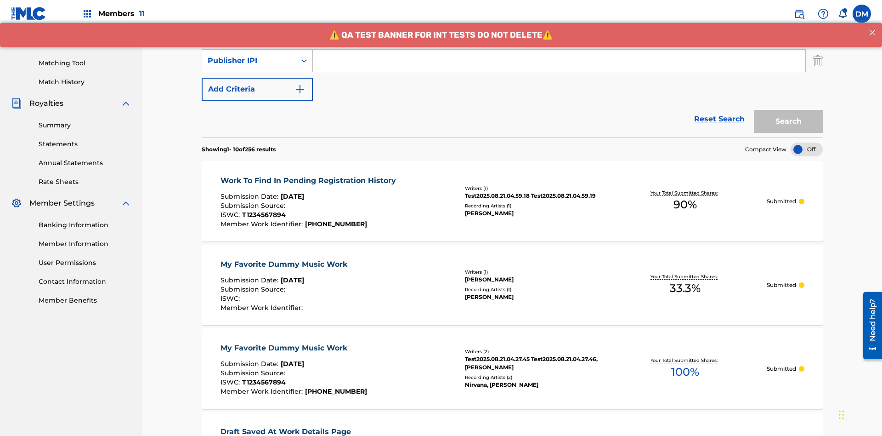
click at [257, 78] on button "Add Criteria" at bounding box center [257, 89] width 111 height 23
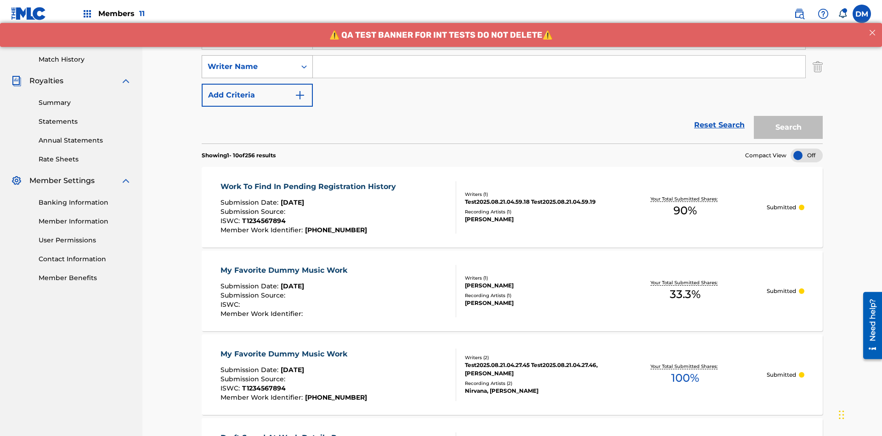
click at [249, 61] on div "Writer Name" at bounding box center [249, 66] width 83 height 11
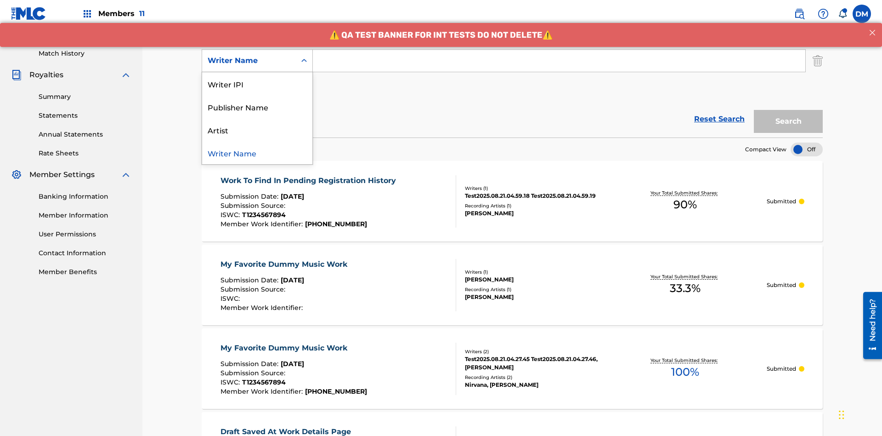
click at [257, 130] on div "Artist" at bounding box center [257, 129] width 110 height 23
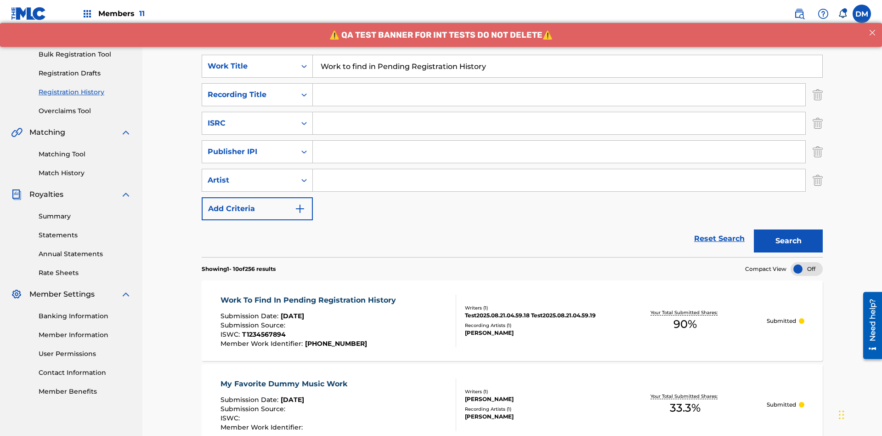
type input "Work to find in Pending Registration History"
click at [559, 84] on input "Search Form" at bounding box center [559, 95] width 493 height 22
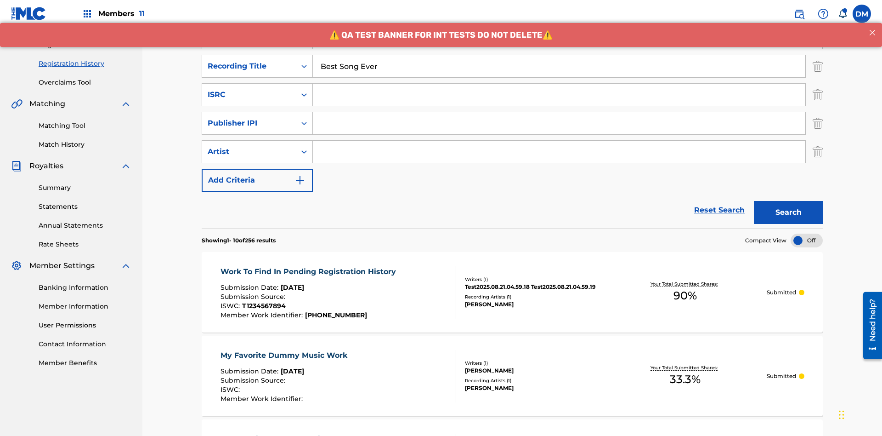
type input "Best Song Ever"
click at [559, 84] on input "Search Form" at bounding box center [559, 95] width 493 height 22
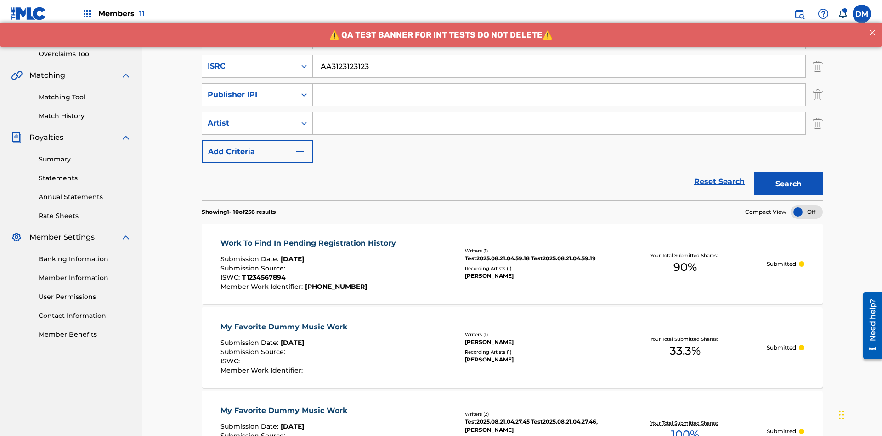
type input "AA3123123123"
click at [559, 84] on input "Search Form" at bounding box center [559, 95] width 493 height 22
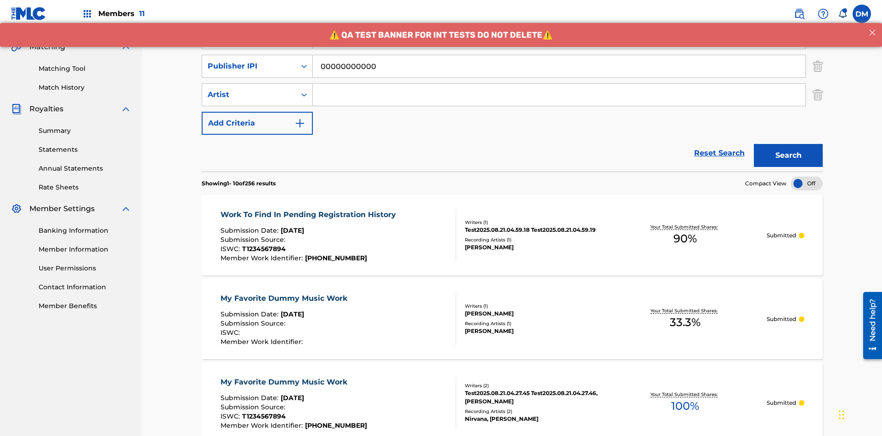
type input "00000000000"
click at [559, 84] on input "Search Form" at bounding box center [559, 95] width 493 height 22
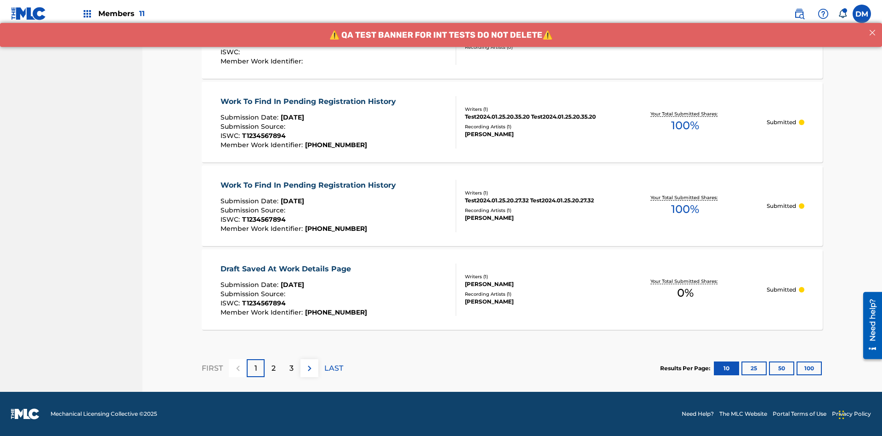
type input "[PERSON_NAME]"
click at [797, 368] on button "100" at bounding box center [809, 368] width 25 height 14
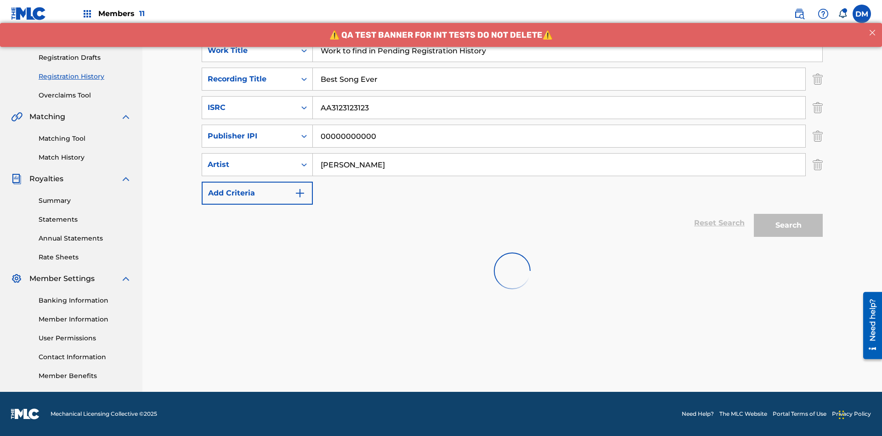
scroll to position [134, 0]
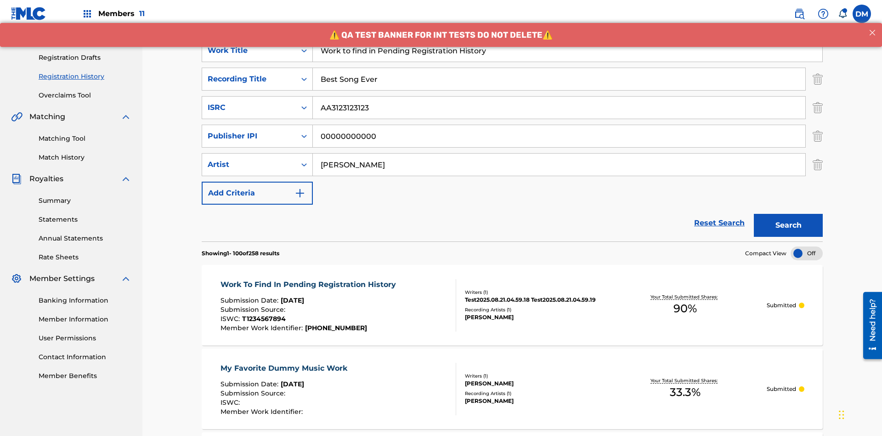
click at [789, 214] on button "Search" at bounding box center [788, 225] width 69 height 23
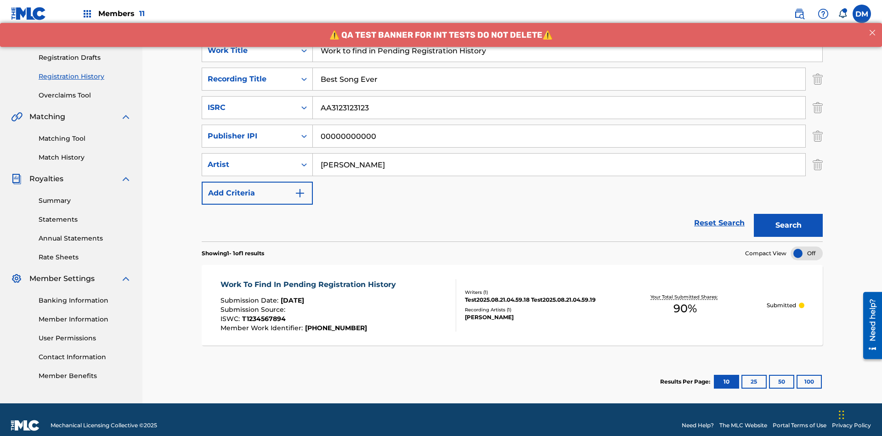
click at [685, 300] on span "90 %" at bounding box center [685, 308] width 23 height 17
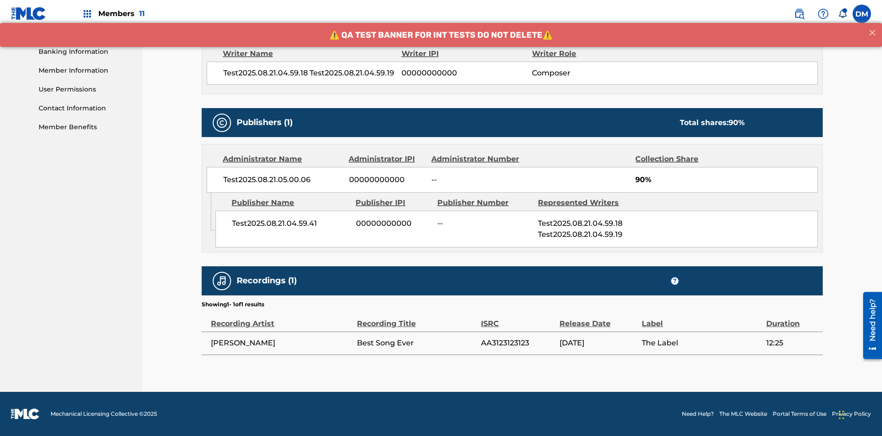
scroll to position [383, 0]
